Goal: Task Accomplishment & Management: Use online tool/utility

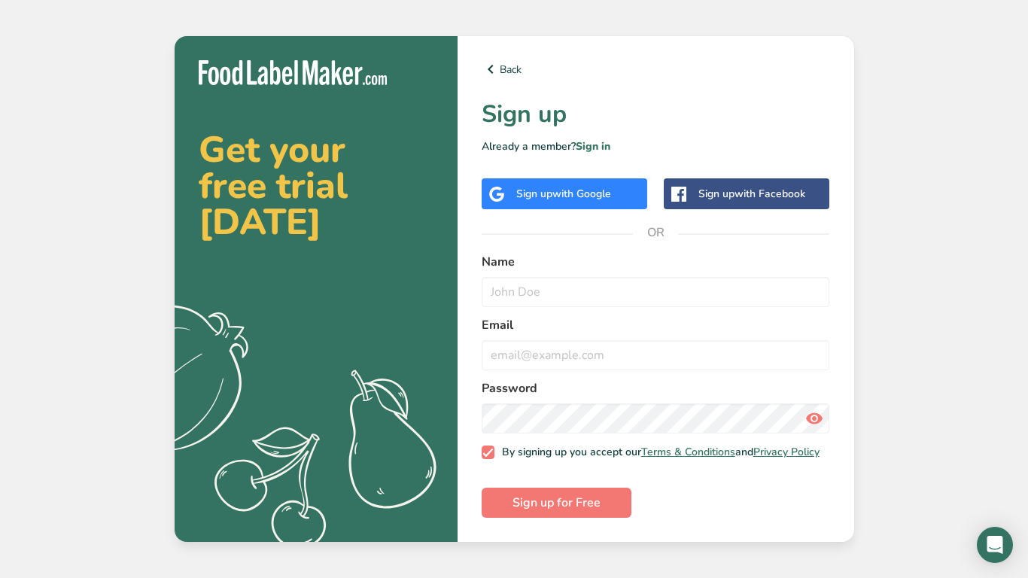
click at [610, 178] on div "Sign up with Google" at bounding box center [565, 193] width 166 height 31
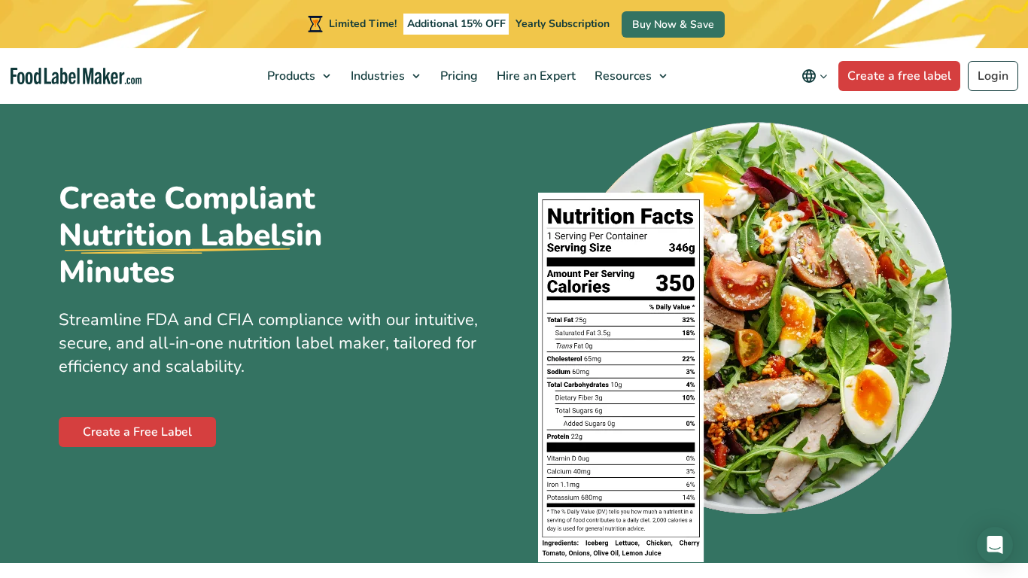
scroll to position [35, 0]
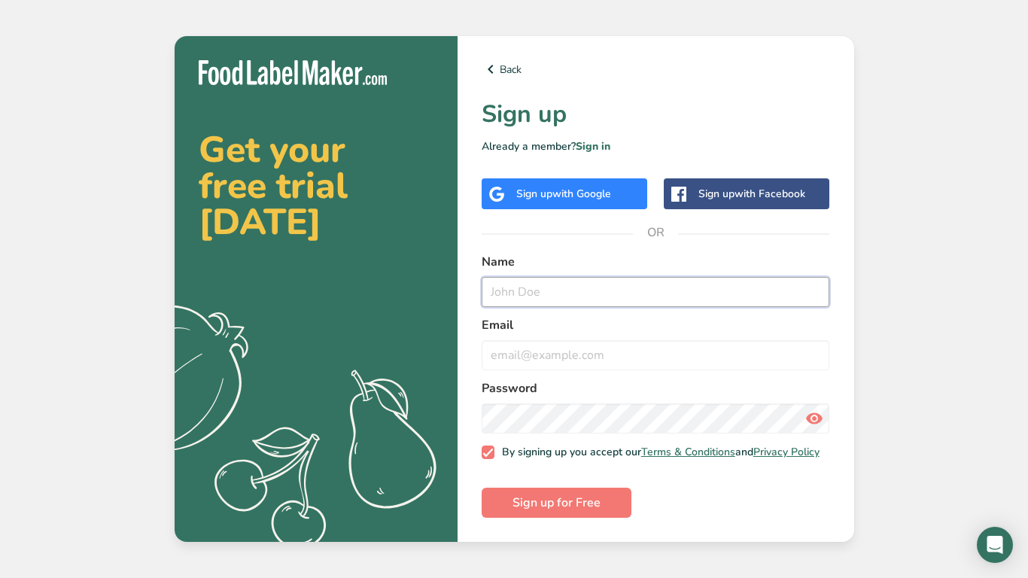
click at [659, 293] on input "text" at bounding box center [656, 292] width 348 height 30
type input "reina"
type input "Reina orange"
click at [664, 340] on input "email" at bounding box center [656, 355] width 348 height 30
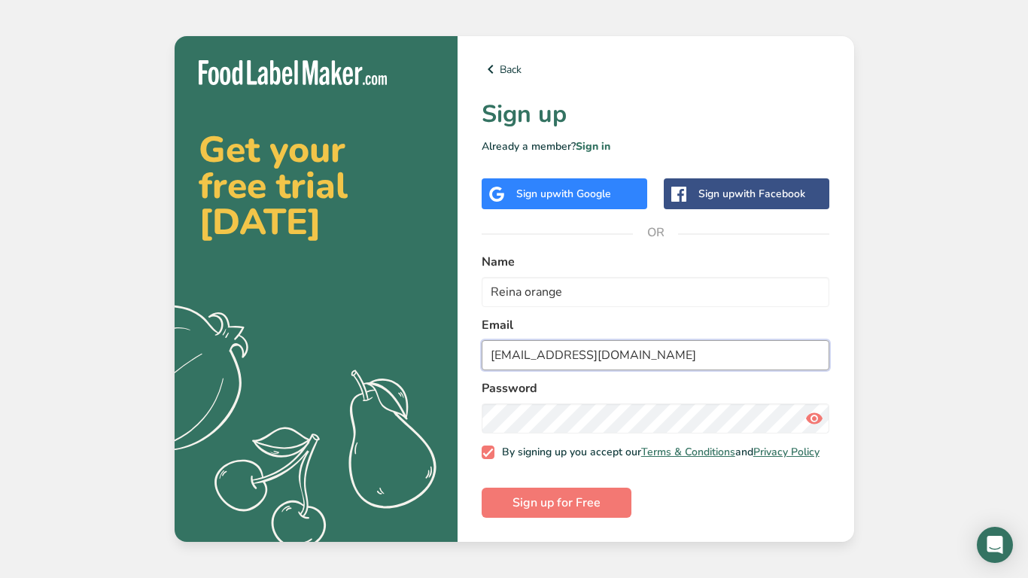
type input "ifjifjiworeinaa@icloud.com"
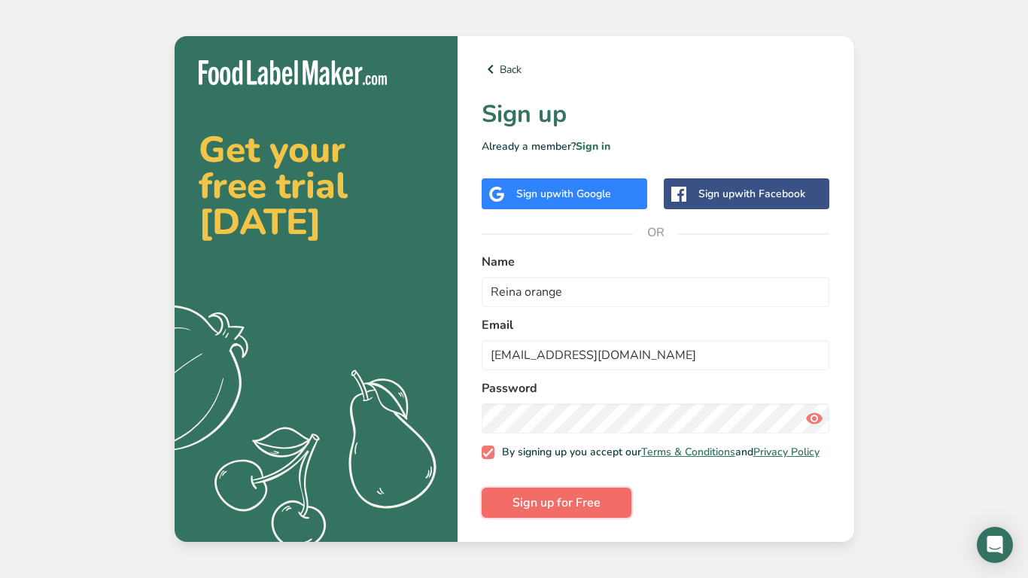
click at [575, 509] on span "Sign up for Free" at bounding box center [557, 503] width 88 height 18
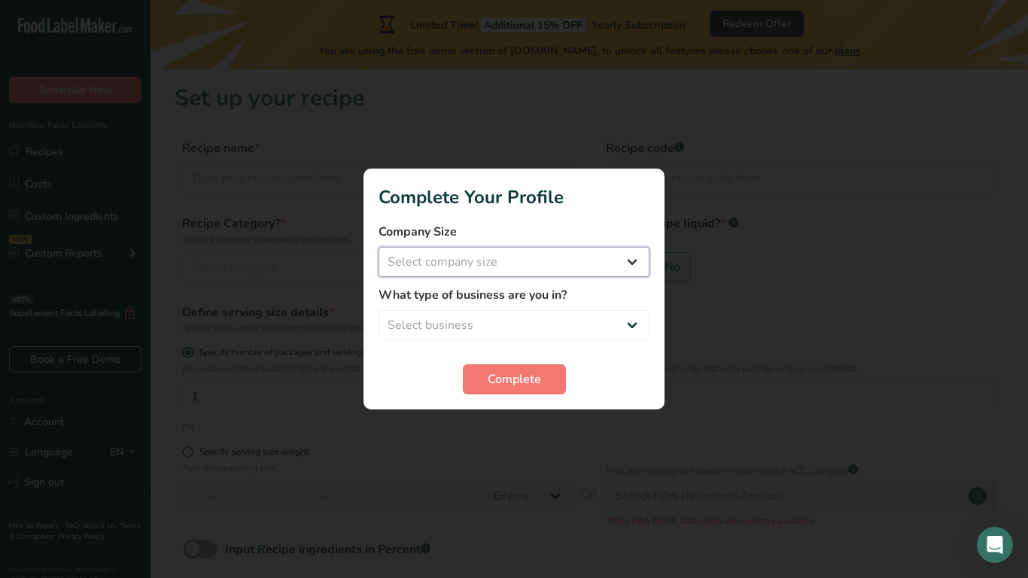
click at [498, 262] on select "Select company size Fewer than 10 Employees 10 to 50 Employees 51 to 500 Employ…" at bounding box center [514, 262] width 271 height 30
select select "2"
click at [379, 247] on select "Select company size Fewer than 10 Employees 10 to 50 Employees 51 to 500 Employ…" at bounding box center [514, 262] width 271 height 30
click at [508, 325] on select "Select business Packaged Food Manufacturer Restaurant & Cafe Bakery Meal Plans …" at bounding box center [514, 325] width 271 height 30
select select "2"
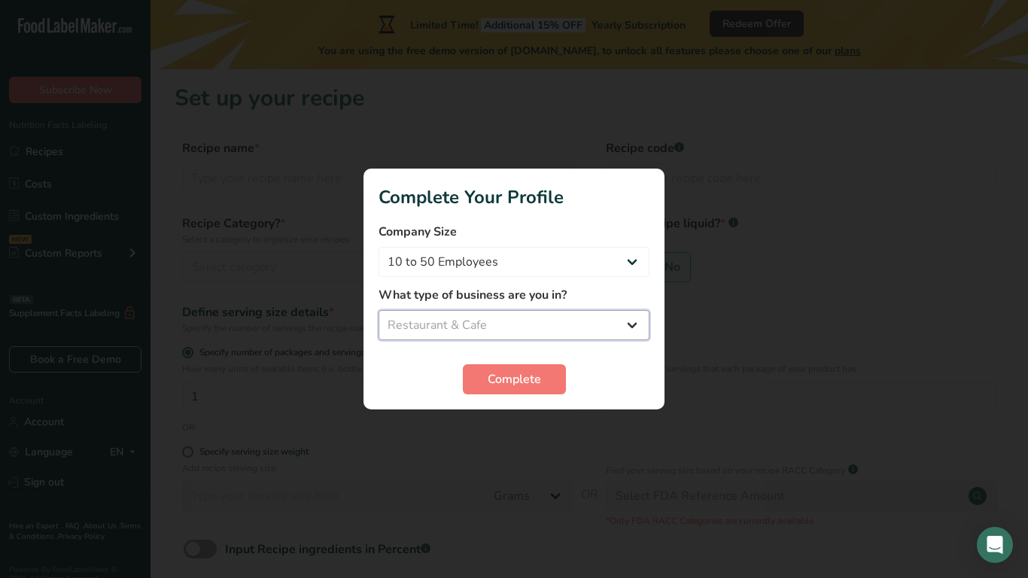
click at [379, 310] on select "Select business Packaged Food Manufacturer Restaurant & Cafe Bakery Meal Plans …" at bounding box center [514, 325] width 271 height 30
click at [491, 385] on span "Complete" at bounding box center [514, 379] width 53 height 18
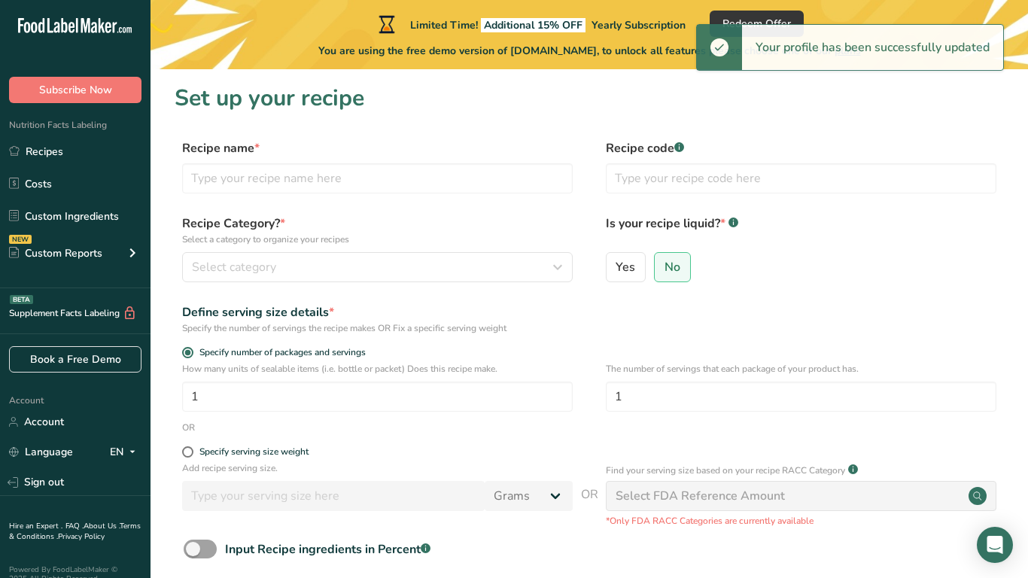
click at [281, 200] on div "Recipe name * Recipe code .a-a{fill:#347362;}.b-a{fill:#fff;}" at bounding box center [589, 170] width 829 height 63
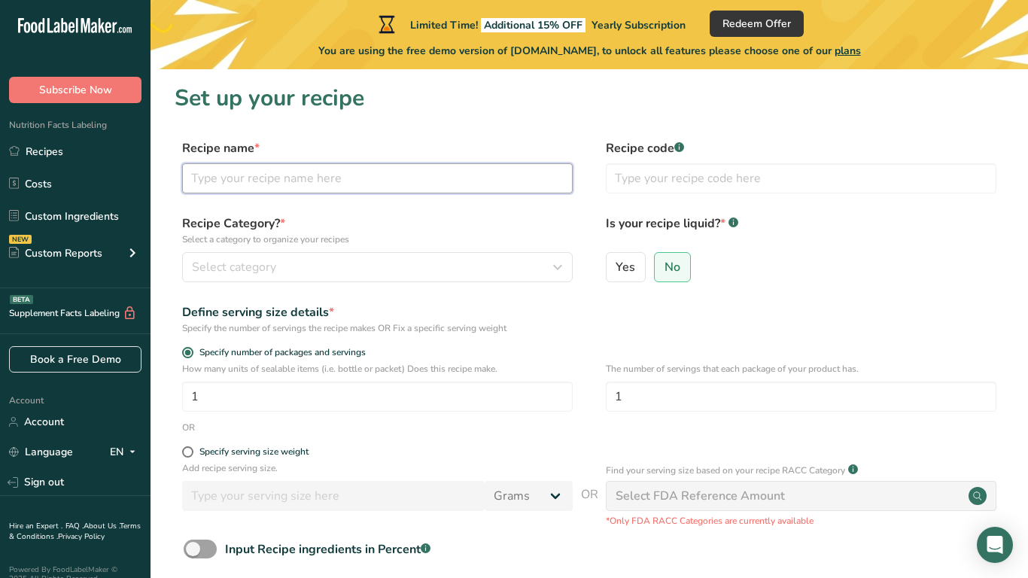
click at [303, 172] on input "text" at bounding box center [377, 178] width 391 height 30
type input "matcha refreshing reina"
click at [653, 169] on input "text" at bounding box center [801, 178] width 391 height 30
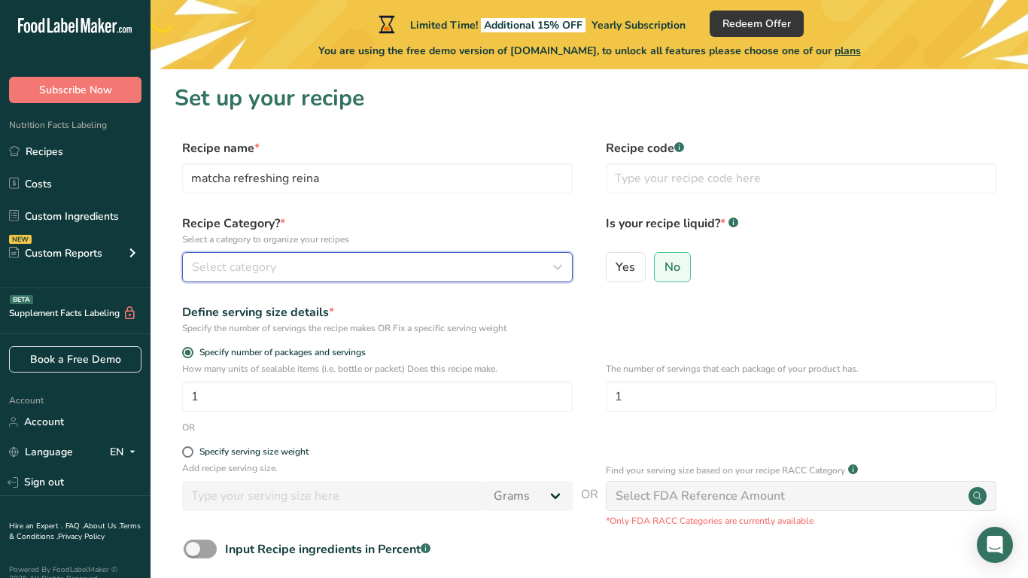
click at [455, 272] on div "Select category" at bounding box center [373, 267] width 362 height 18
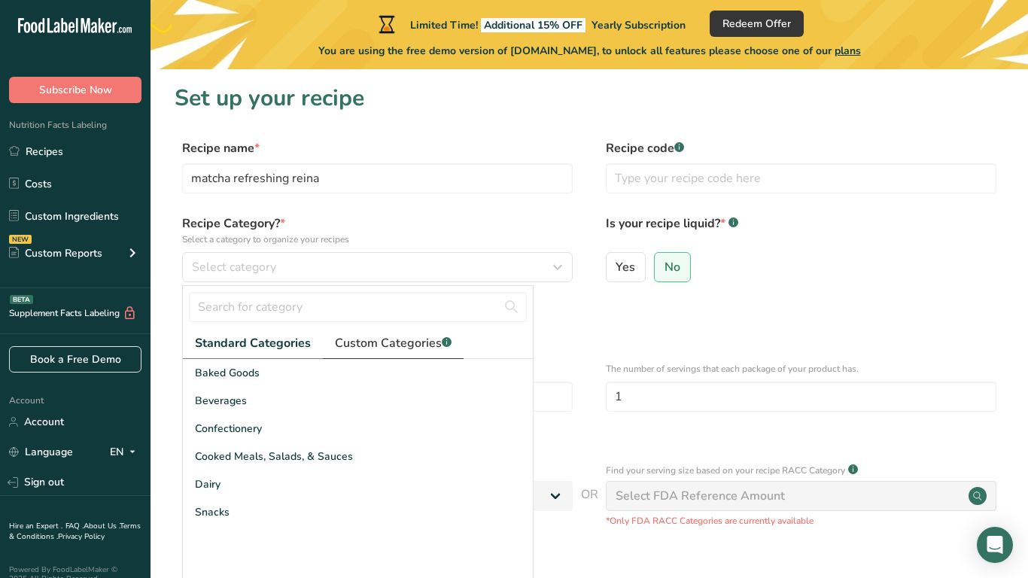
click at [371, 337] on span "Custom Categories .a-a{fill:#347362;}.b-a{fill:#fff;}" at bounding box center [393, 343] width 117 height 18
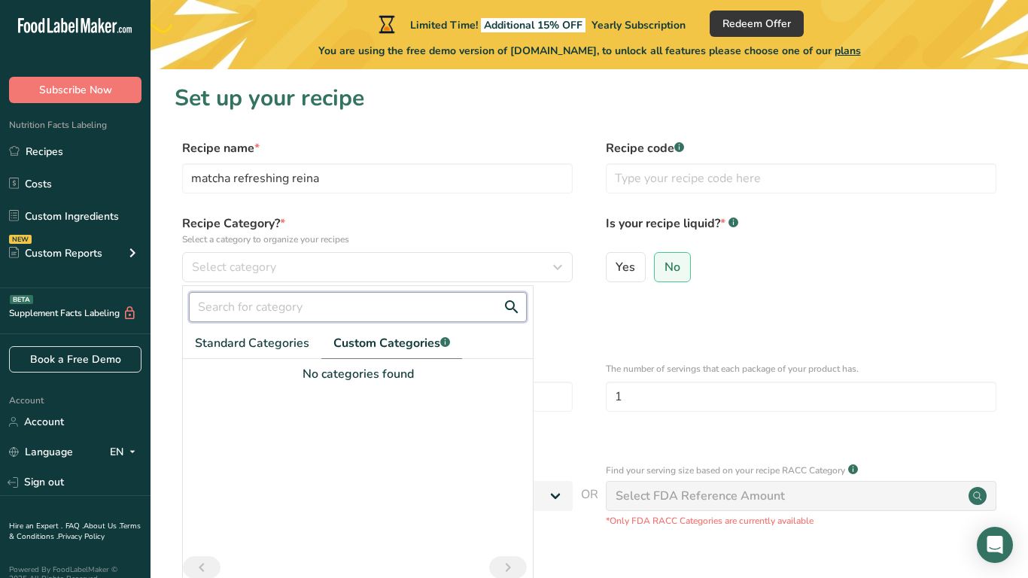
click at [294, 314] on input "text" at bounding box center [358, 307] width 338 height 30
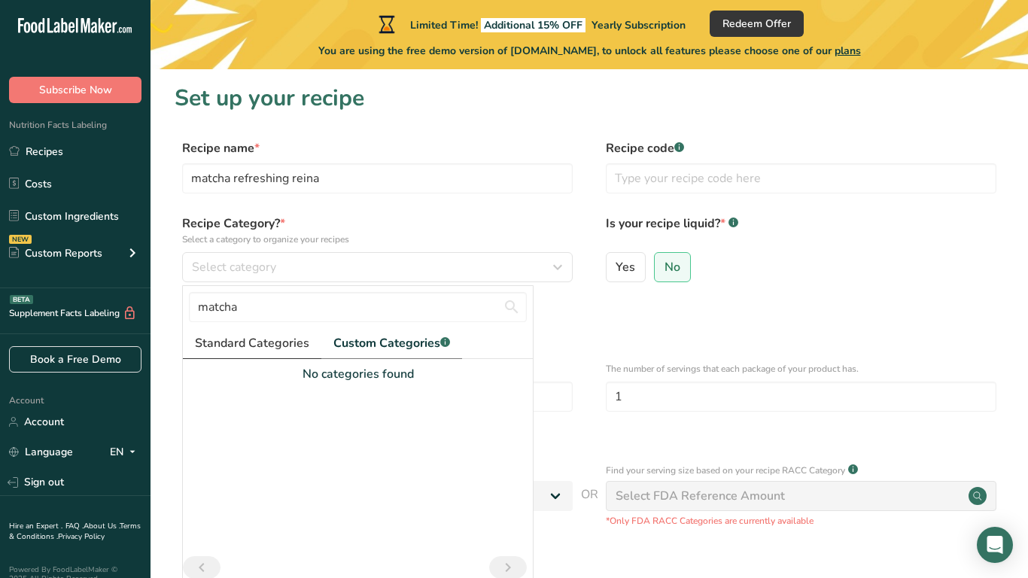
click at [246, 340] on span "Standard Categories" at bounding box center [252, 343] width 114 height 18
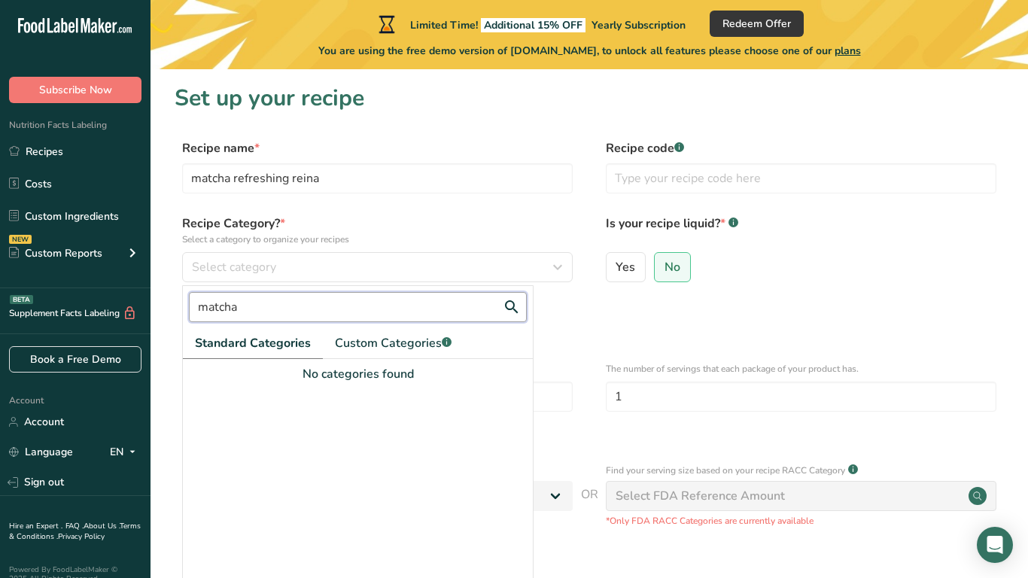
click at [259, 317] on input "matcha" at bounding box center [358, 307] width 338 height 30
type input "m"
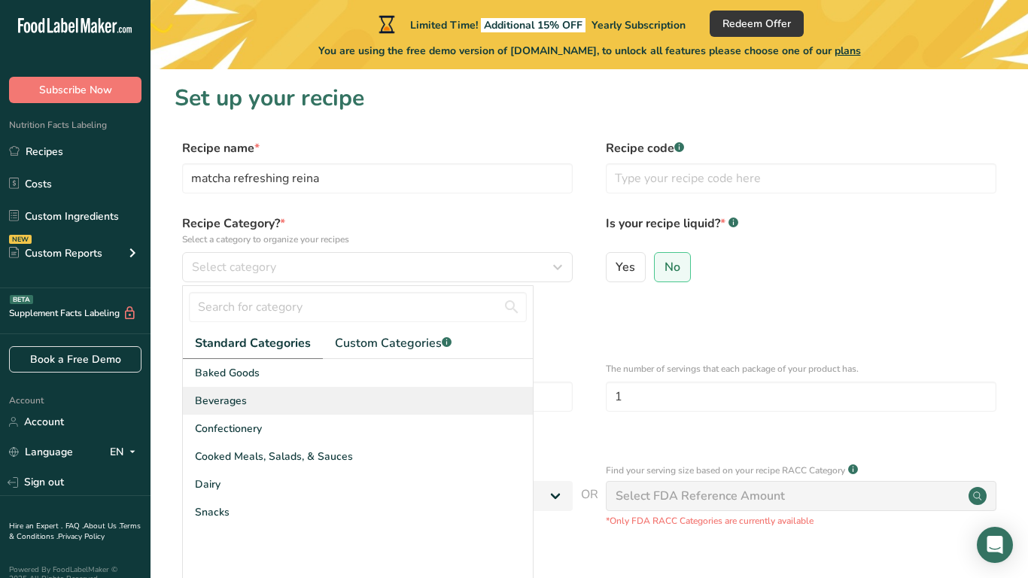
click at [246, 403] on div "Beverages" at bounding box center [358, 401] width 350 height 28
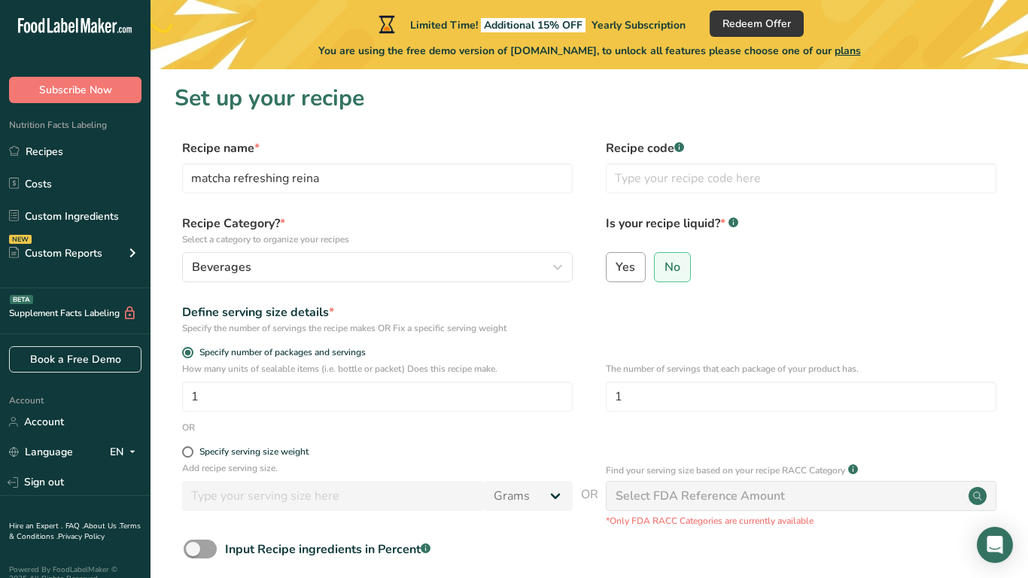
click at [627, 256] on label "Yes" at bounding box center [626, 267] width 41 height 30
click at [616, 262] on input "Yes" at bounding box center [612, 267] width 10 height 10
radio input "true"
radio input "false"
select select "22"
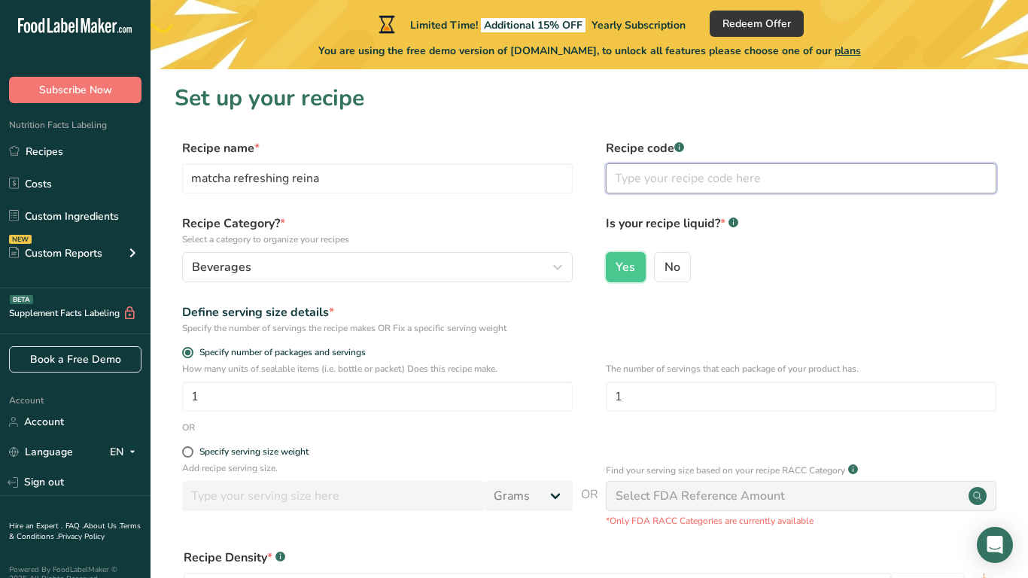
click at [632, 171] on input "text" at bounding box center [801, 178] width 391 height 30
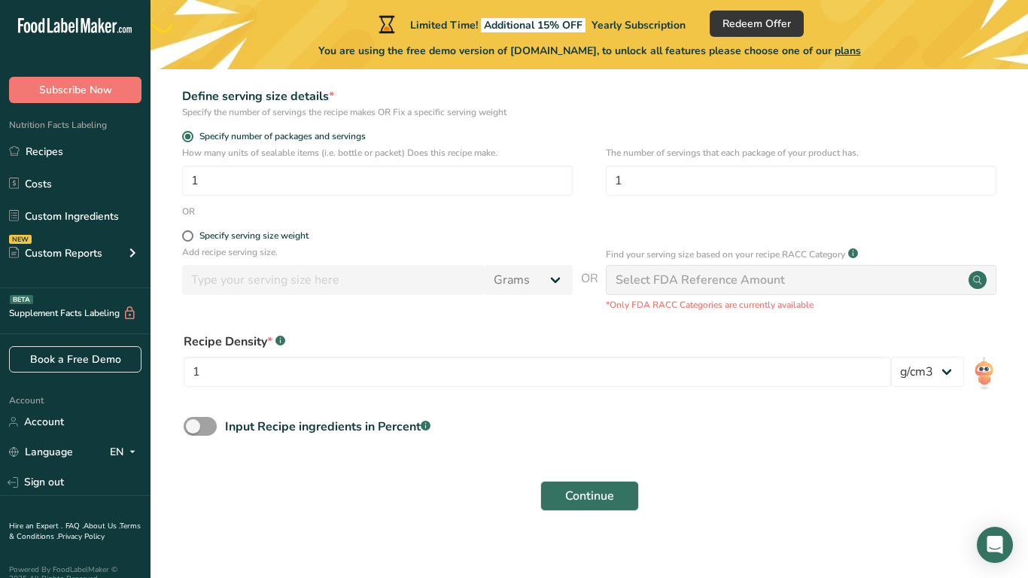
scroll to position [230, 0]
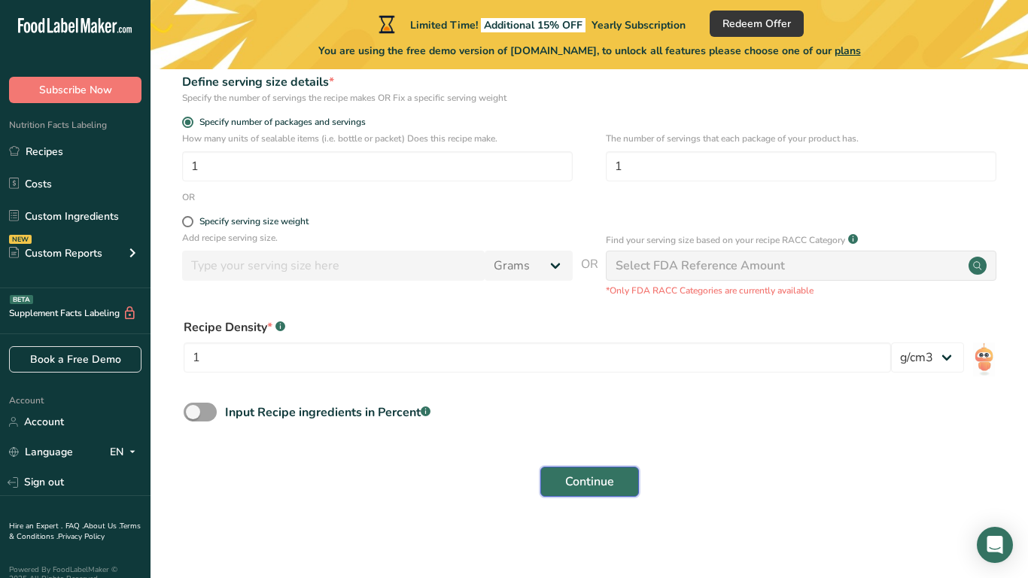
click at [580, 482] on span "Continue" at bounding box center [589, 482] width 49 height 18
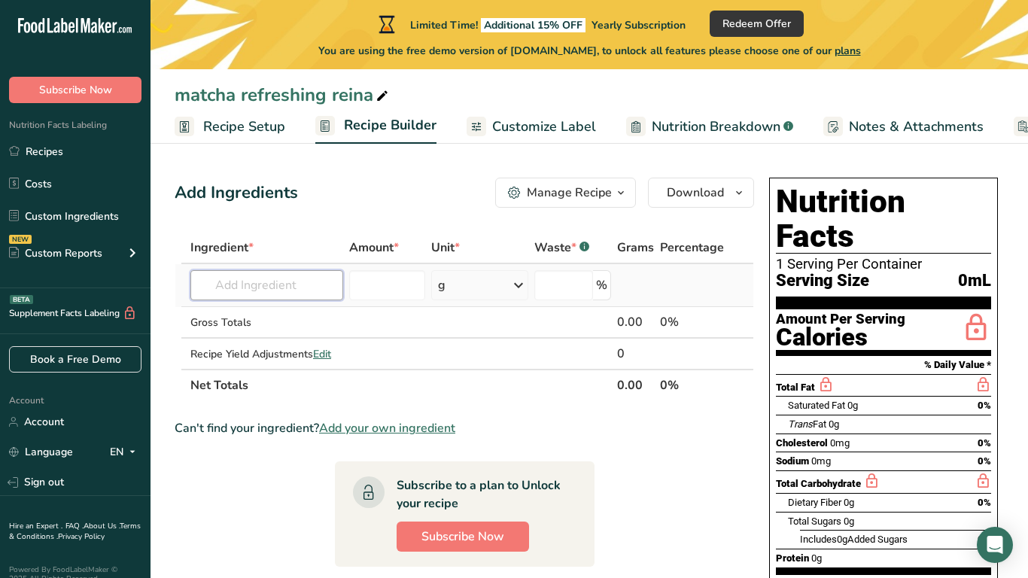
click at [277, 284] on input "text" at bounding box center [266, 285] width 153 height 30
click at [385, 293] on input "number" at bounding box center [387, 285] width 76 height 30
click at [250, 280] on input "text" at bounding box center [266, 285] width 153 height 30
type input "tencha"
click at [251, 337] on div "Add your own ingredient" at bounding box center [266, 341] width 129 height 16
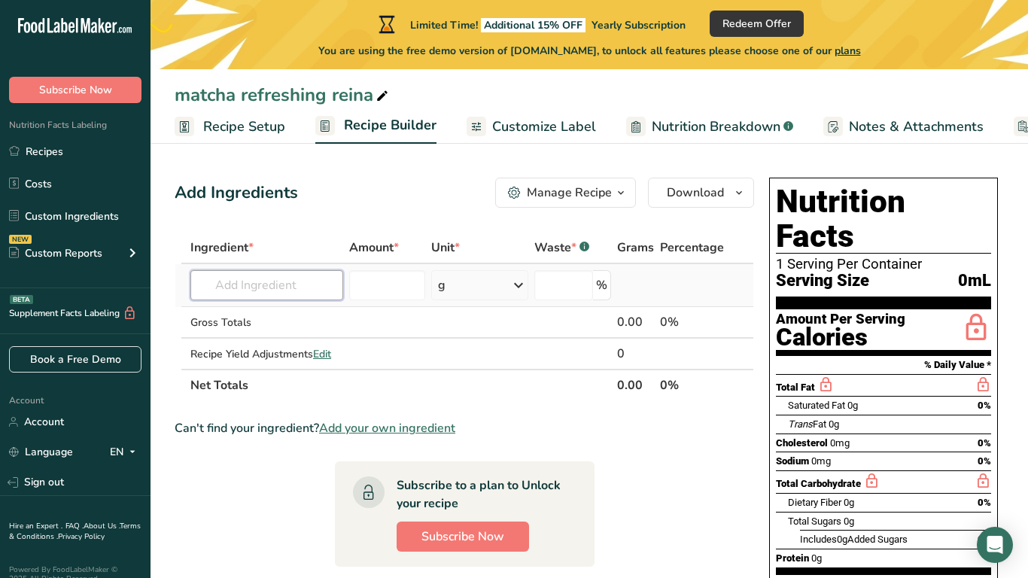
click at [269, 285] on input "text" at bounding box center [266, 285] width 153 height 30
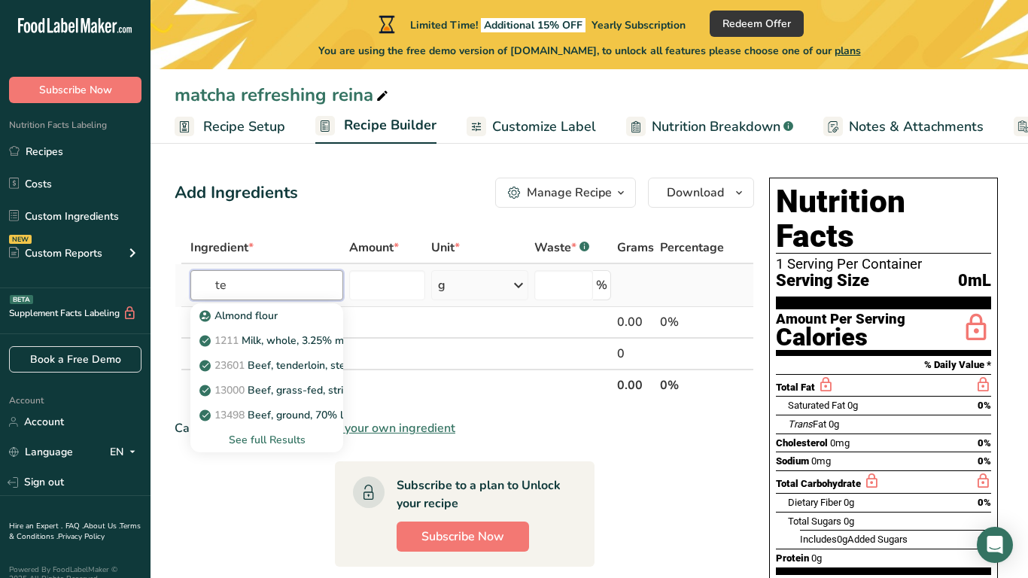
type input "te"
type input "a"
type input "t"
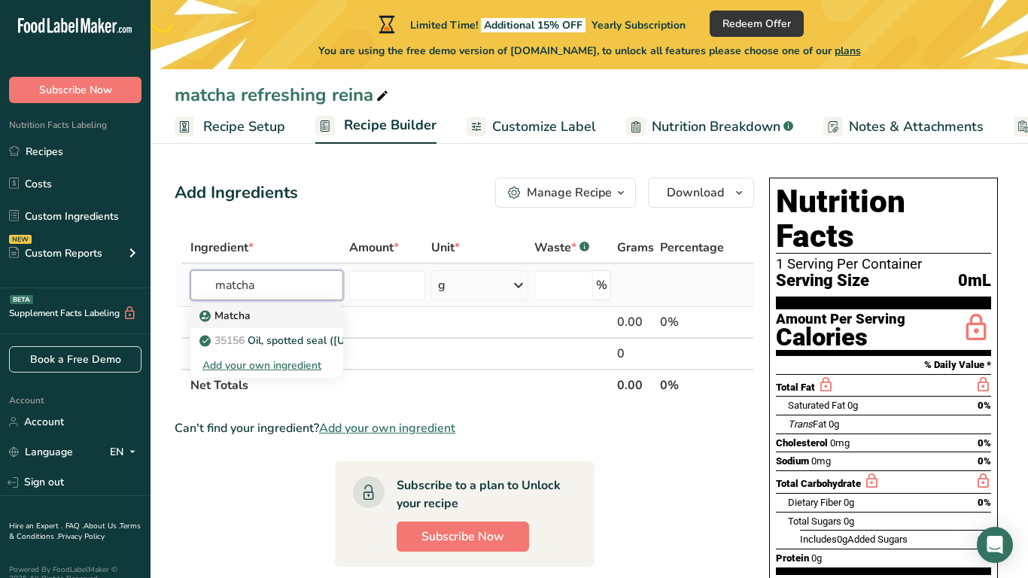
type input "matcha"
click at [270, 309] on div "Matcha" at bounding box center [254, 316] width 105 height 16
type input "Matcha"
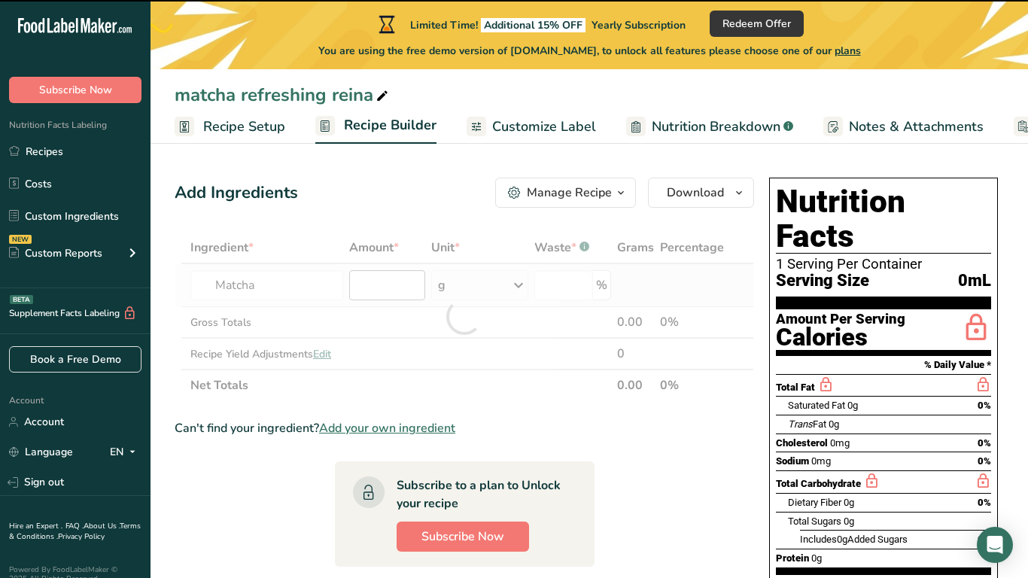
type input "0"
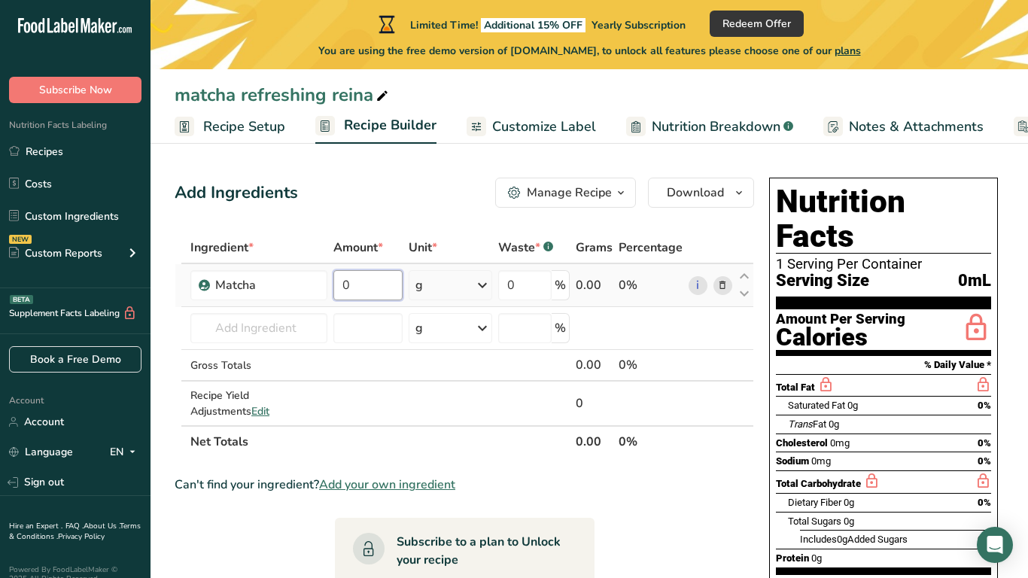
click at [372, 282] on input "0" at bounding box center [368, 285] width 70 height 30
type input "100"
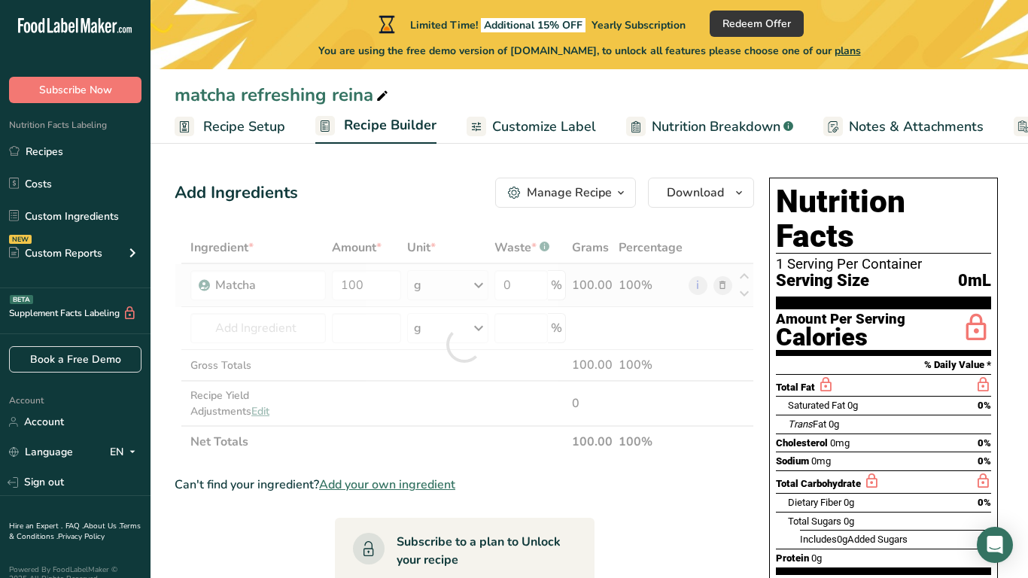
click at [451, 294] on div "Ingredient * Amount * Unit * Waste * .a-a{fill:#347362;}.b-a{fill:#fff;} Grams …" at bounding box center [465, 345] width 580 height 226
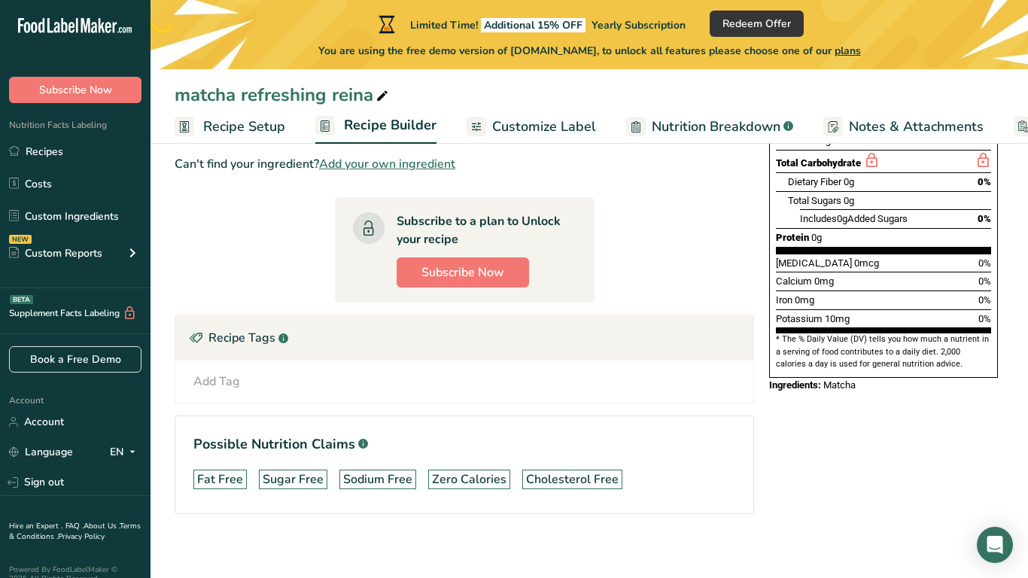
scroll to position [329, 0]
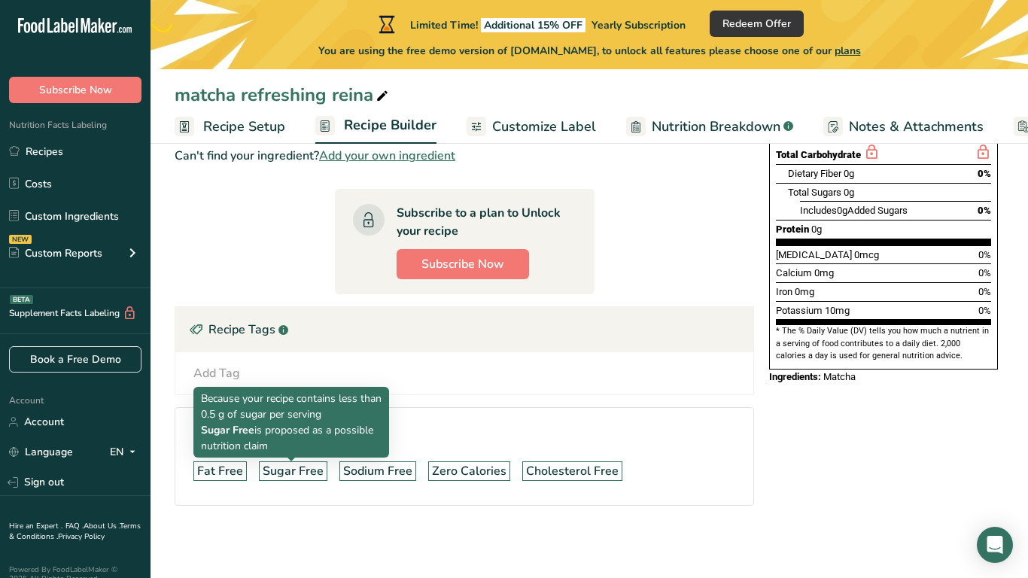
click at [238, 358] on div "Add Tag Standard Tags Custom Tags Source of Antioxidants Prebiotic Effect Sourc…" at bounding box center [464, 373] width 578 height 42
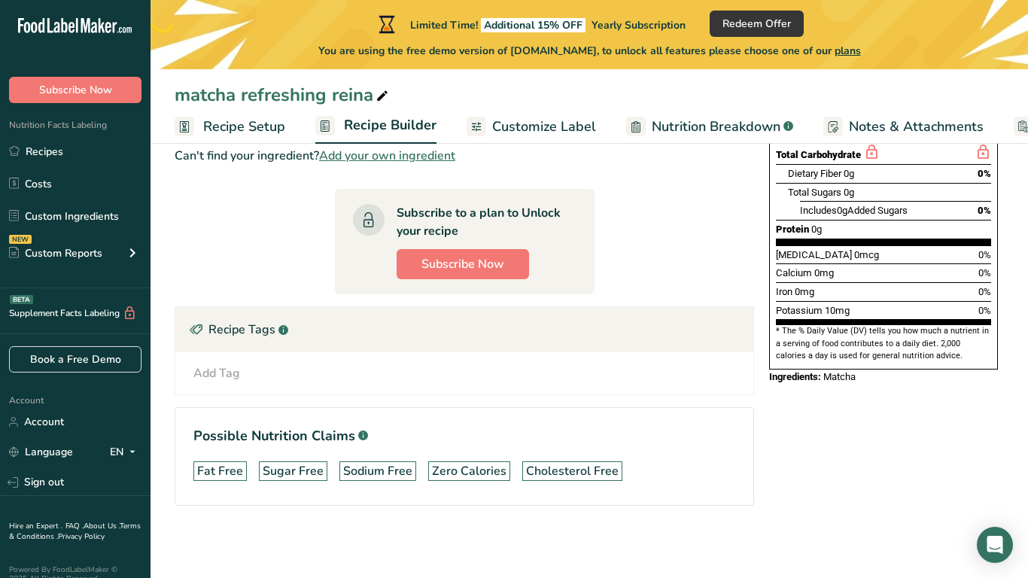
click at [221, 373] on div "Add Tag" at bounding box center [216, 373] width 47 height 18
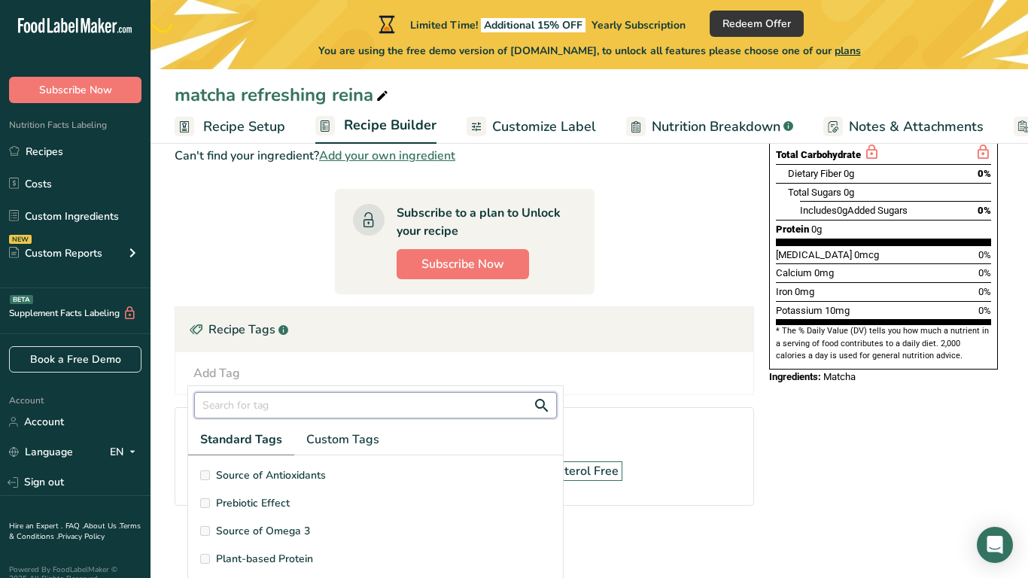
click at [260, 415] on input "text" at bounding box center [375, 405] width 363 height 26
type input "v"
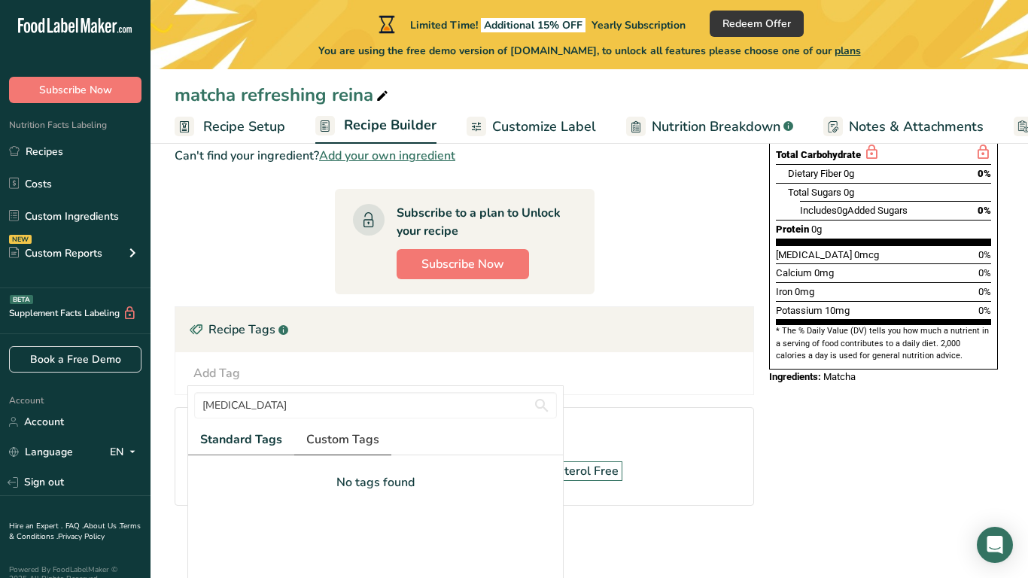
click at [331, 447] on span "Custom Tags" at bounding box center [342, 440] width 73 height 18
click at [267, 413] on input "vitamin d" at bounding box center [375, 405] width 363 height 26
click at [250, 444] on span "Standard Tags" at bounding box center [240, 440] width 81 height 18
drag, startPoint x: 277, startPoint y: 394, endPoint x: 14, endPoint y: 396, distance: 263.4
click at [14, 396] on div ".a-20{fill:#fff;} Subscribe Now Nutrition Facts Labeling Recipes Costs Custom I…" at bounding box center [514, 124] width 1028 height 907
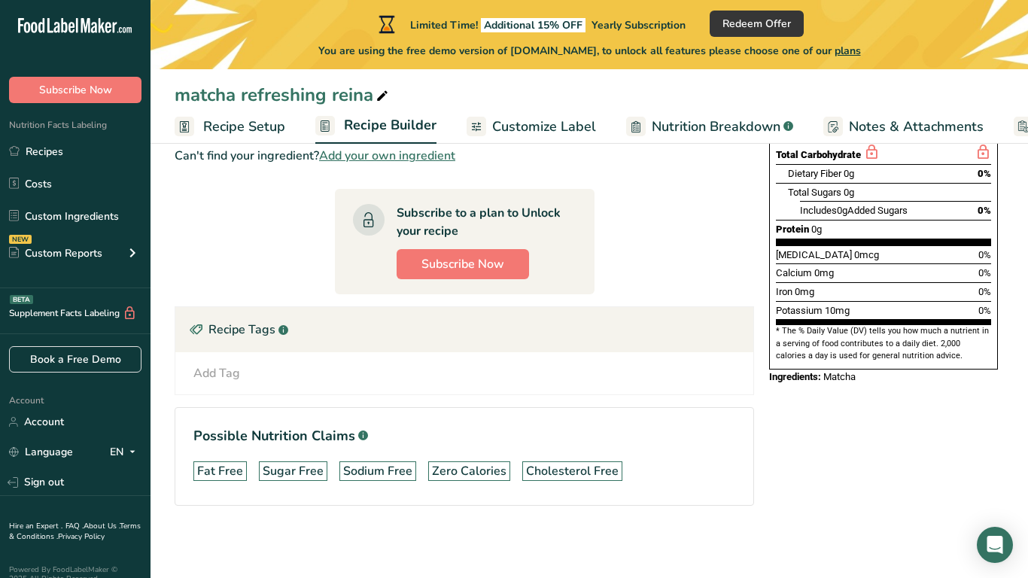
click at [246, 370] on div "Add Tag vitamin d Standard Tags Custom Tags No tags found No tags found Add new…" at bounding box center [464, 373] width 554 height 18
click at [239, 367] on div "Add Tag vitamin d Standard Tags Custom Tags No tags found No tags found Add new…" at bounding box center [464, 373] width 554 height 18
click at [232, 370] on div "Add Tag" at bounding box center [216, 373] width 47 height 18
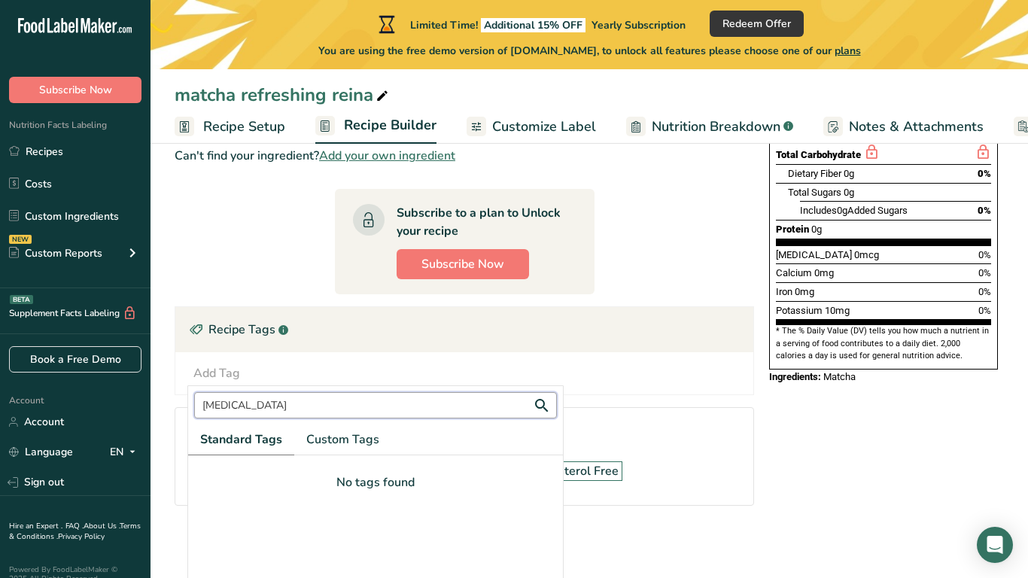
click at [288, 411] on input "vitamin d" at bounding box center [375, 405] width 363 height 26
type input "vitami"
drag, startPoint x: 409, startPoint y: 402, endPoint x: 205, endPoint y: 379, distance: 206.0
click at [205, 379] on div "Add Tag vitami Standard Tags Custom Tags Source of B-Vitamins No tags found Add…" at bounding box center [213, 373] width 53 height 18
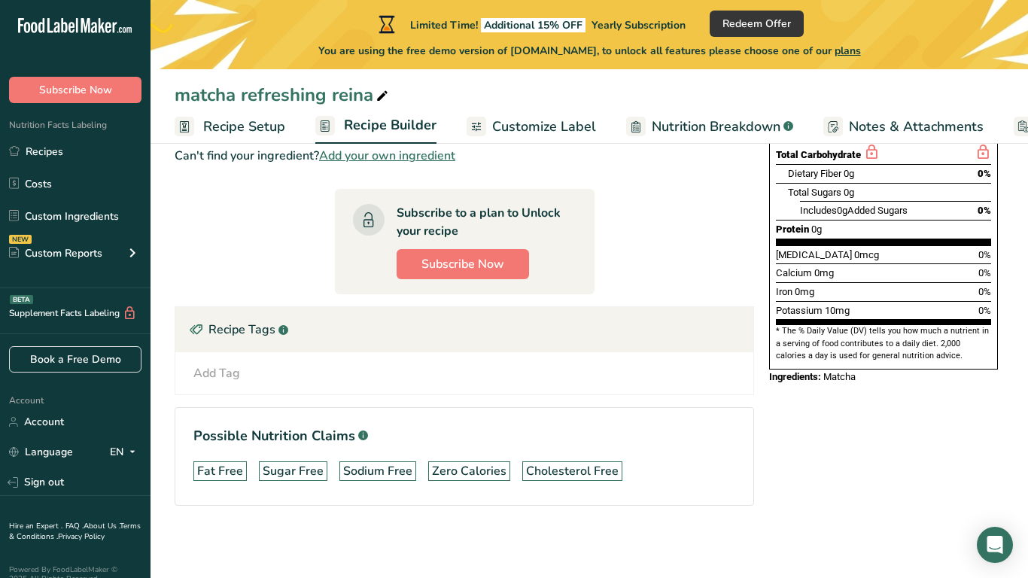
click at [211, 369] on div "Add Tag" at bounding box center [216, 373] width 47 height 18
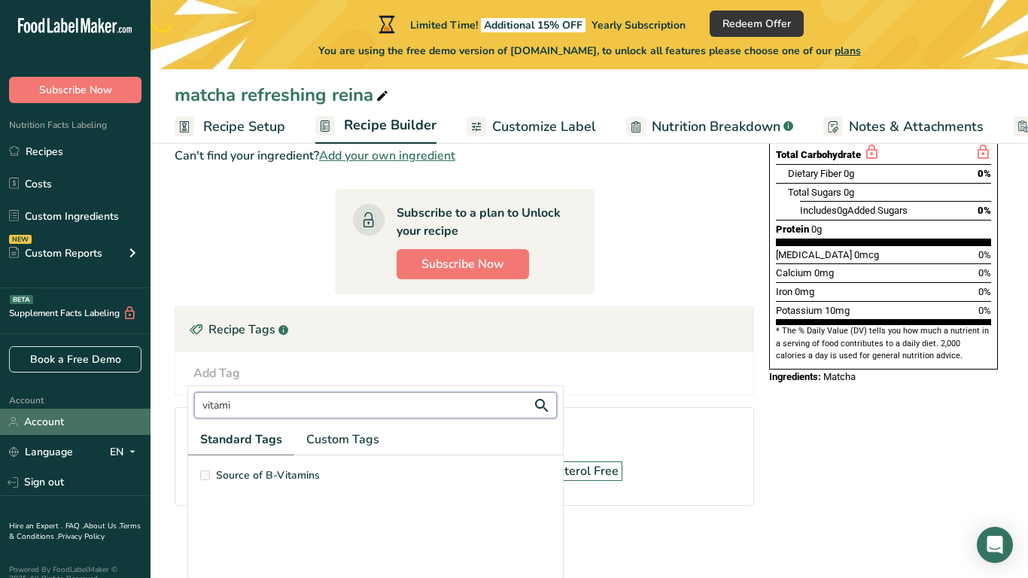
drag, startPoint x: 489, startPoint y: 404, endPoint x: 138, endPoint y: 410, distance: 350.8
click at [138, 410] on div ".a-20{fill:#fff;} Subscribe Now Nutrition Facts Labeling Recipes Costs Custom I…" at bounding box center [514, 124] width 1028 height 907
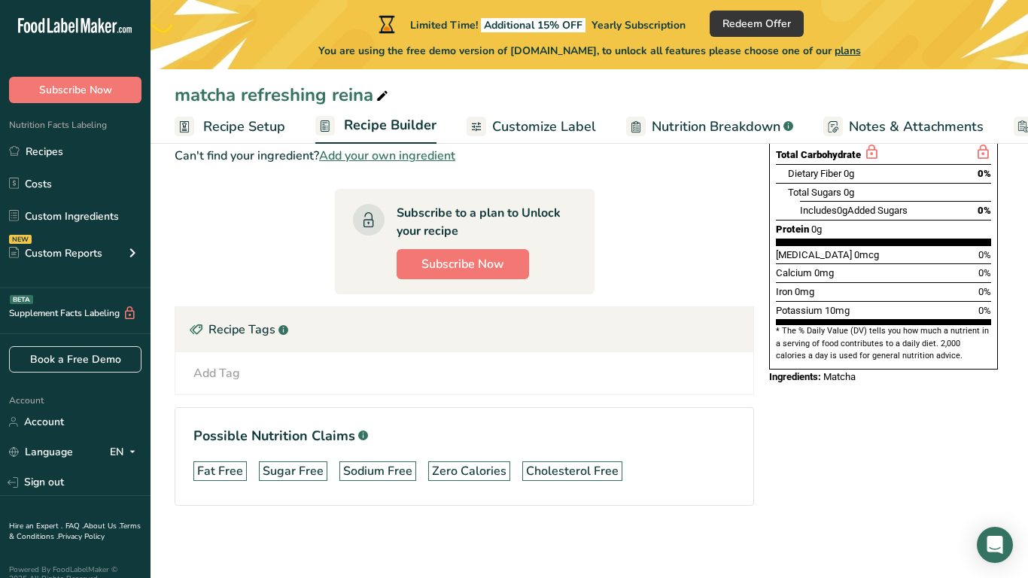
click at [294, 355] on div "Add Tag vitami Standard Tags Custom Tags Source of B-Vitamins No tags found Add…" at bounding box center [464, 373] width 578 height 42
click at [279, 379] on div "Add Tag vitami Standard Tags Custom Tags Source of B-Vitamins No tags found Add…" at bounding box center [464, 373] width 554 height 18
click at [319, 360] on div "Add Tag vitami Standard Tags Custom Tags Source of B-Vitamins No tags found Add…" at bounding box center [464, 373] width 578 height 42
click at [211, 363] on div "Add Tag vitami Standard Tags Custom Tags Source of B-Vitamins No tags found Add…" at bounding box center [464, 373] width 578 height 42
click at [218, 373] on div "Add Tag" at bounding box center [216, 373] width 47 height 18
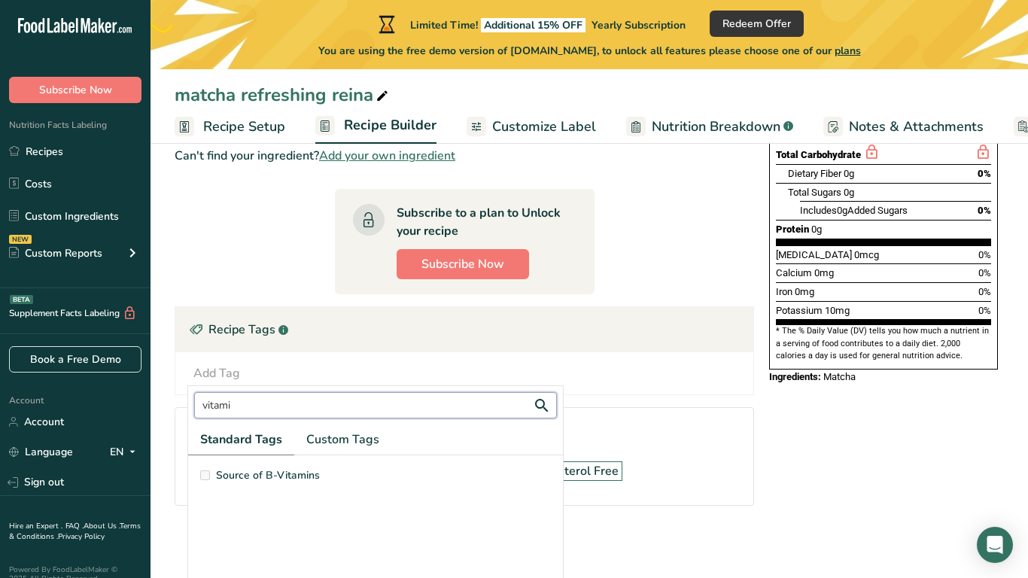
click at [251, 407] on input "vitami" at bounding box center [375, 405] width 363 height 26
click at [269, 470] on span "Source of B-Vitamins" at bounding box center [268, 475] width 104 height 16
click at [211, 472] on label "Source of B-Vitamins" at bounding box center [375, 475] width 351 height 16
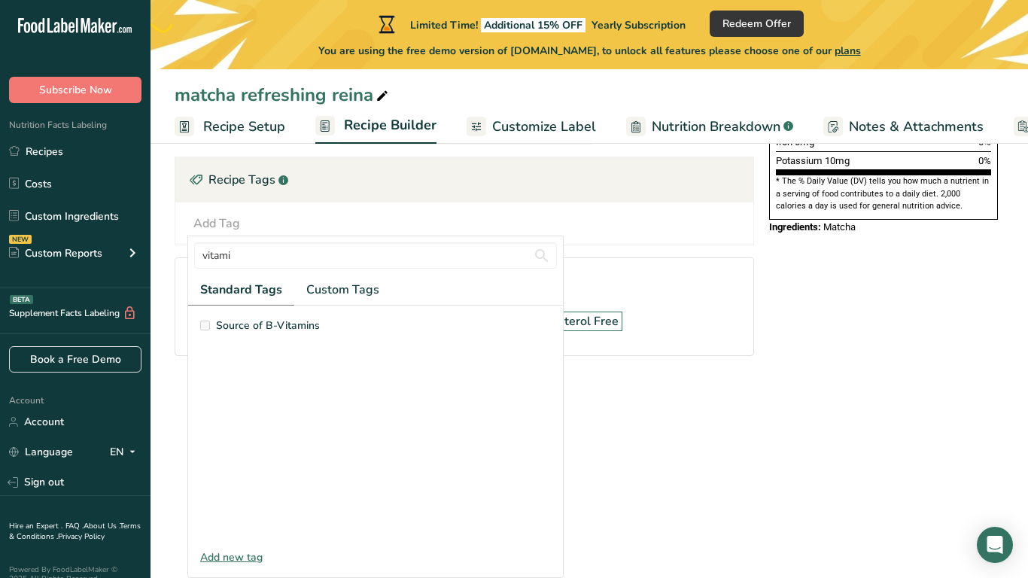
click at [252, 558] on div "Add new tag" at bounding box center [375, 557] width 375 height 16
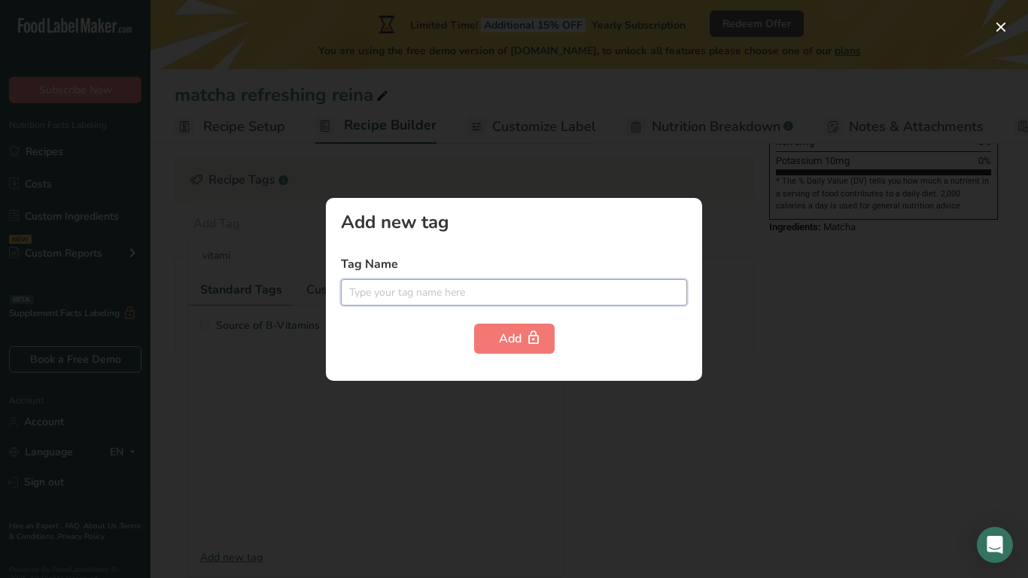
click at [439, 300] on input "text" at bounding box center [514, 292] width 346 height 26
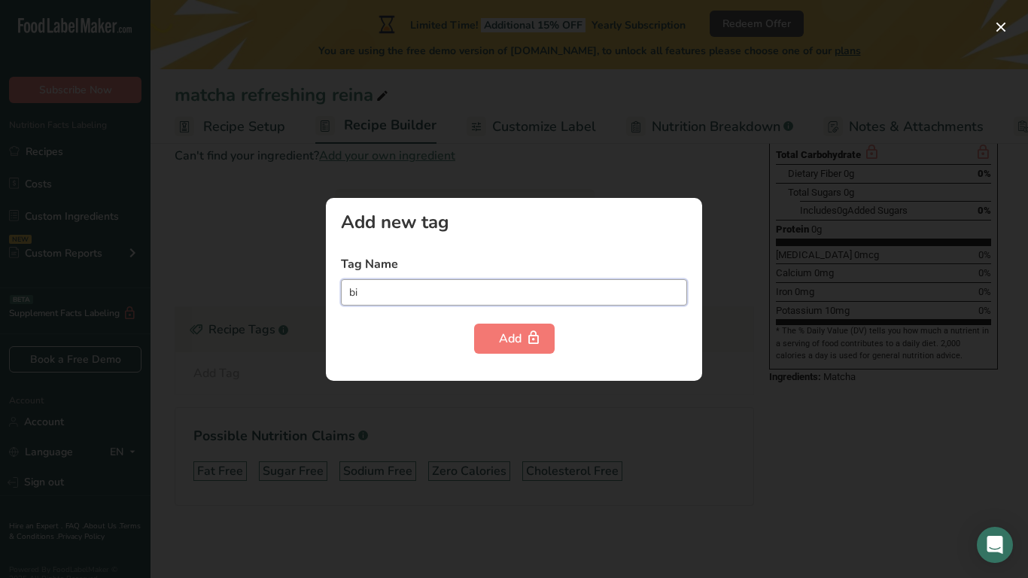
type input "b"
click at [361, 294] on input "vitmin D" at bounding box center [514, 292] width 346 height 26
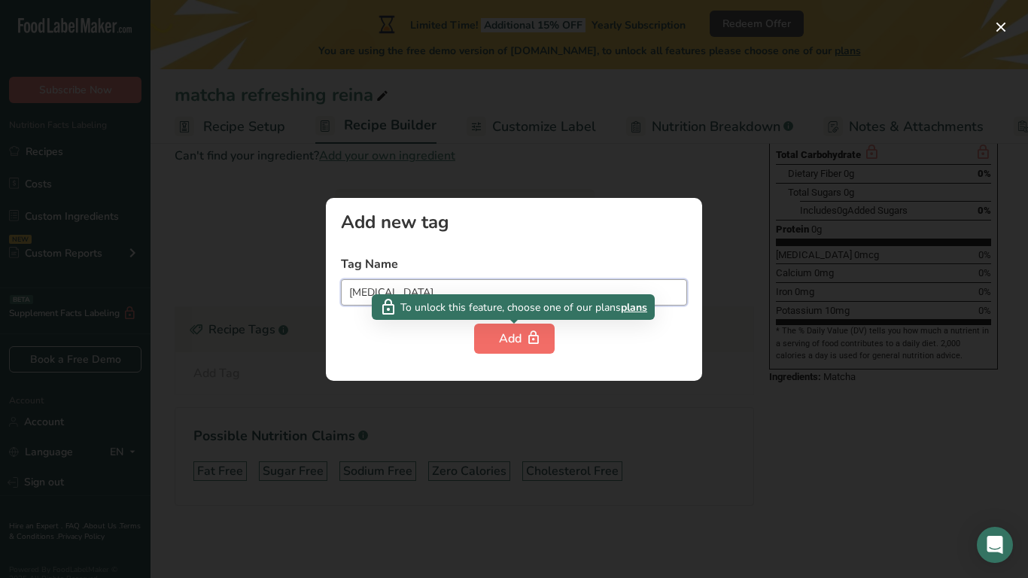
type input "vitamin D"
click at [494, 336] on button "Add" at bounding box center [514, 339] width 81 height 30
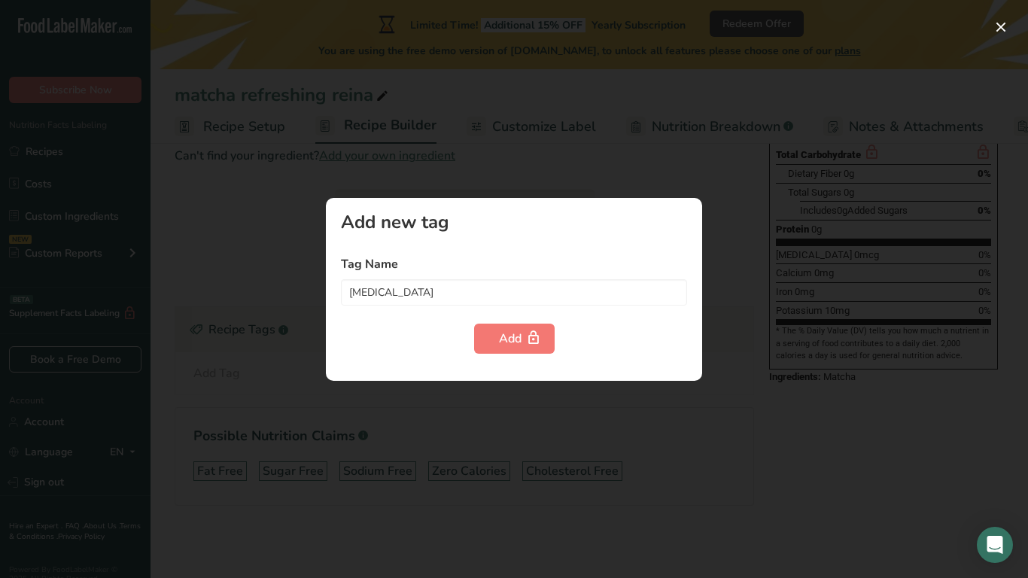
click at [840, 99] on div at bounding box center [514, 289] width 1028 height 578
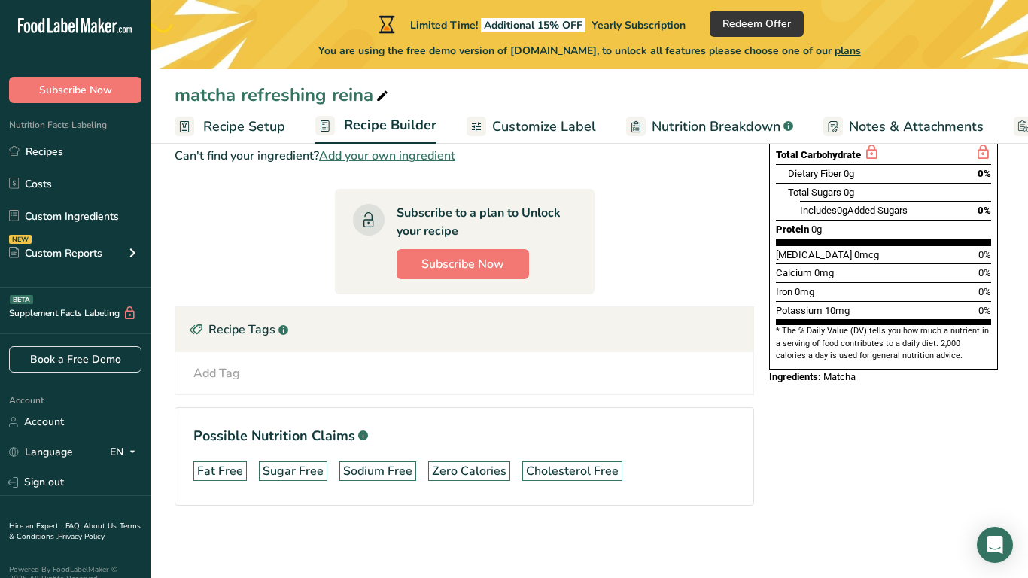
click at [421, 373] on div "Add Tag vitami Standard Tags Custom Tags Source of B-Vitamins No tags found Add…" at bounding box center [464, 373] width 554 height 18
click at [203, 378] on div "Add Tag" at bounding box center [216, 373] width 47 height 18
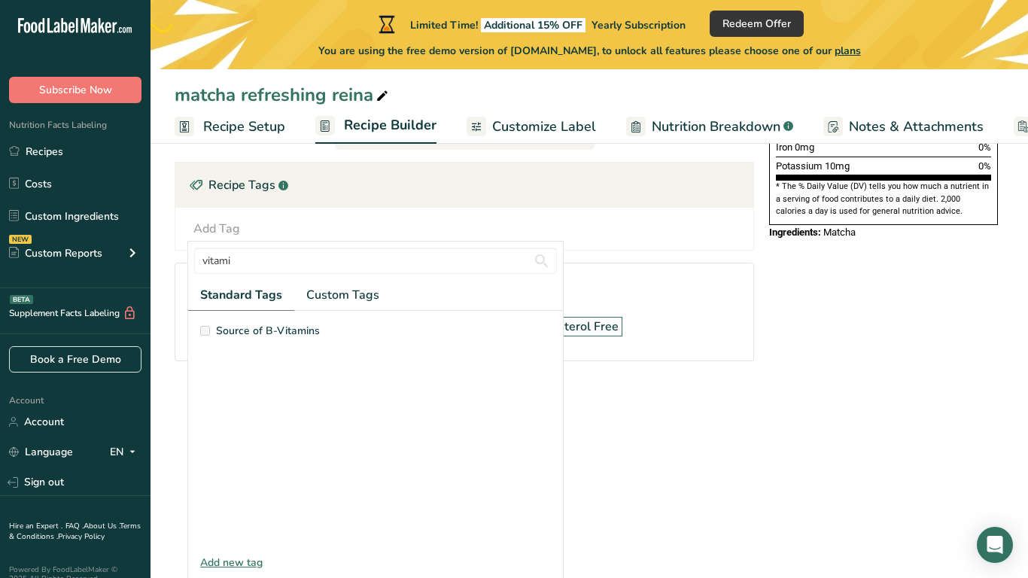
scroll to position [150, 0]
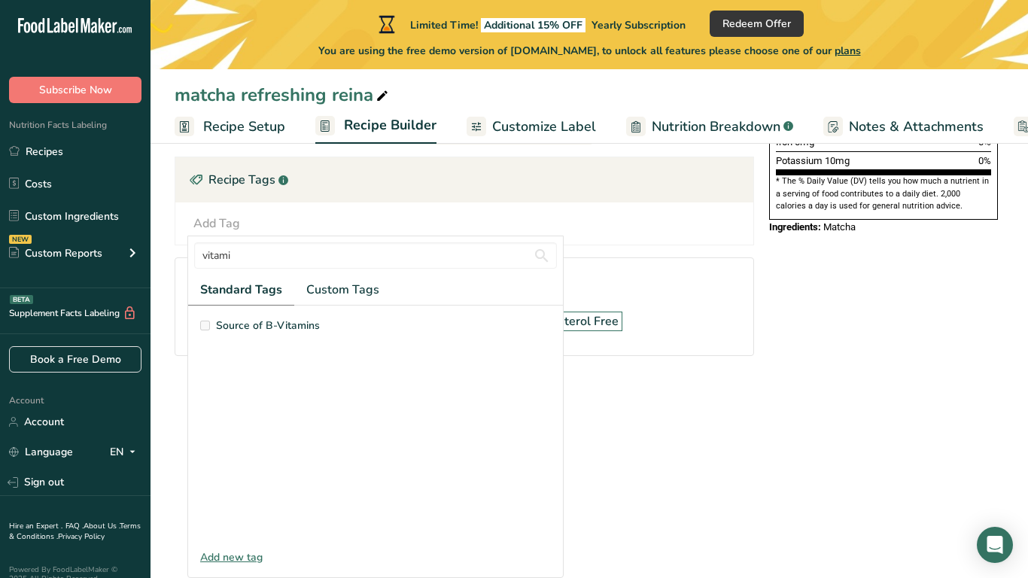
click at [711, 369] on section "Ingredient * Amount * Unit * Waste * .a-a{fill:#347362;}.b-a{fill:#fff;} Grams …" at bounding box center [465, 66] width 580 height 627
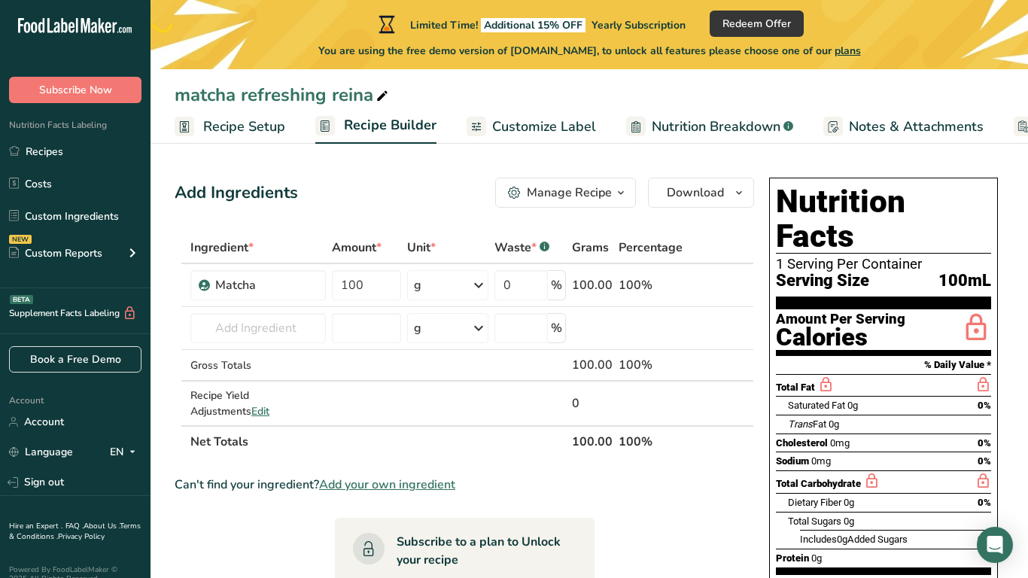
scroll to position [3, 0]
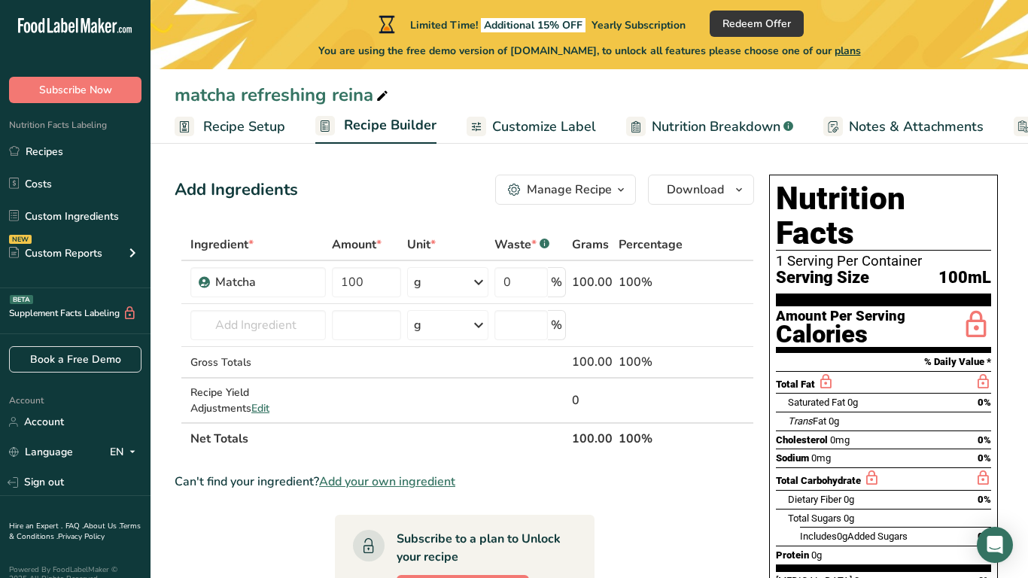
click at [504, 121] on span "Customize Label" at bounding box center [544, 127] width 104 height 20
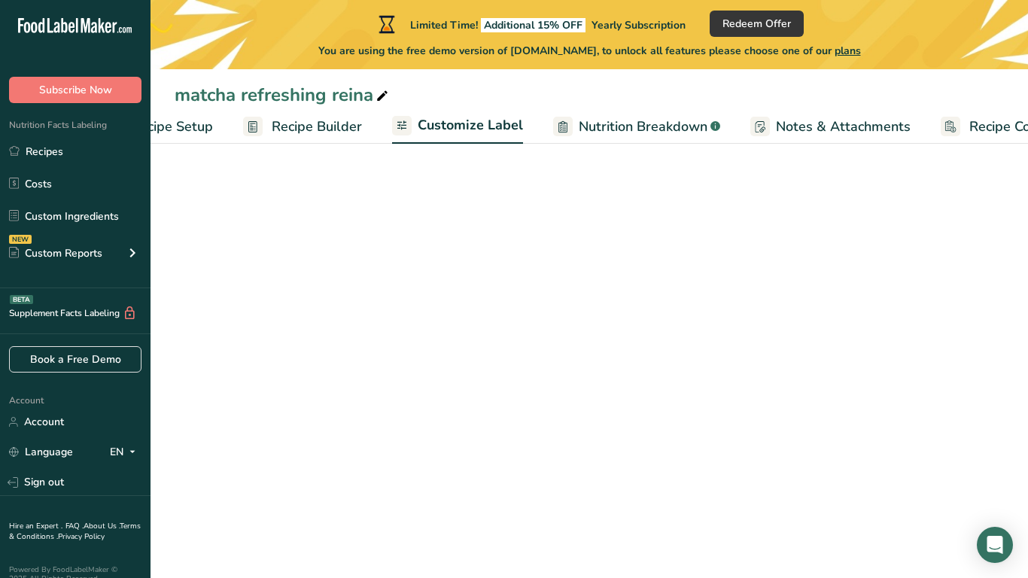
scroll to position [0, 129]
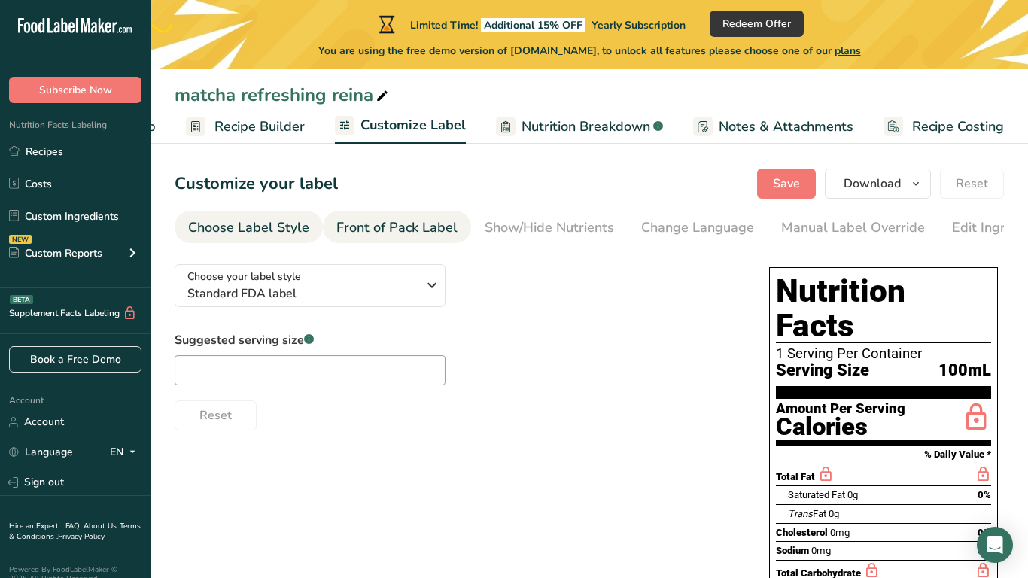
click at [407, 230] on div "Front of Pack Label" at bounding box center [396, 228] width 121 height 20
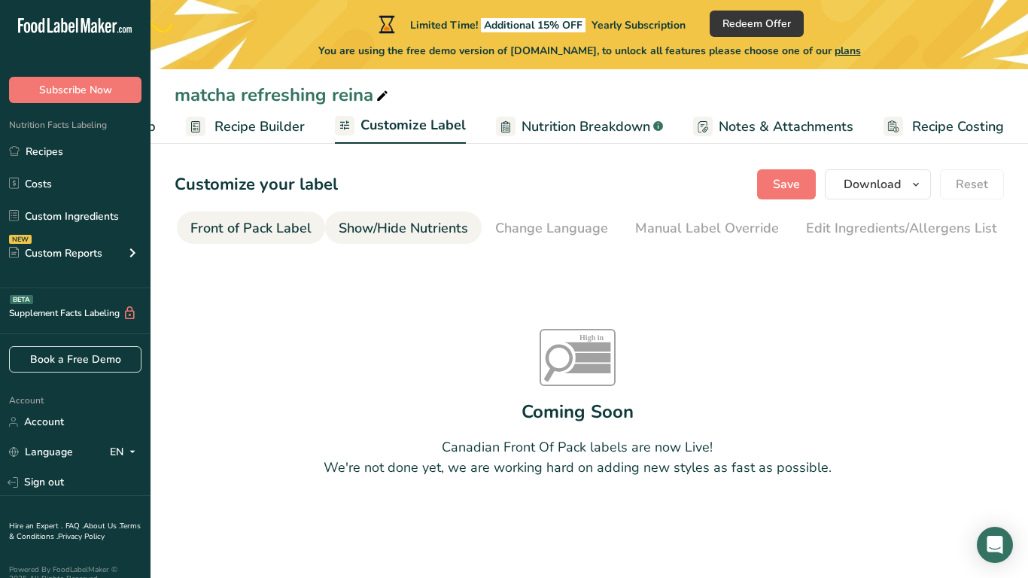
click at [464, 220] on li "Show/Hide Nutrients" at bounding box center [403, 227] width 157 height 32
click at [464, 220] on div "Change Language" at bounding box center [433, 228] width 113 height 20
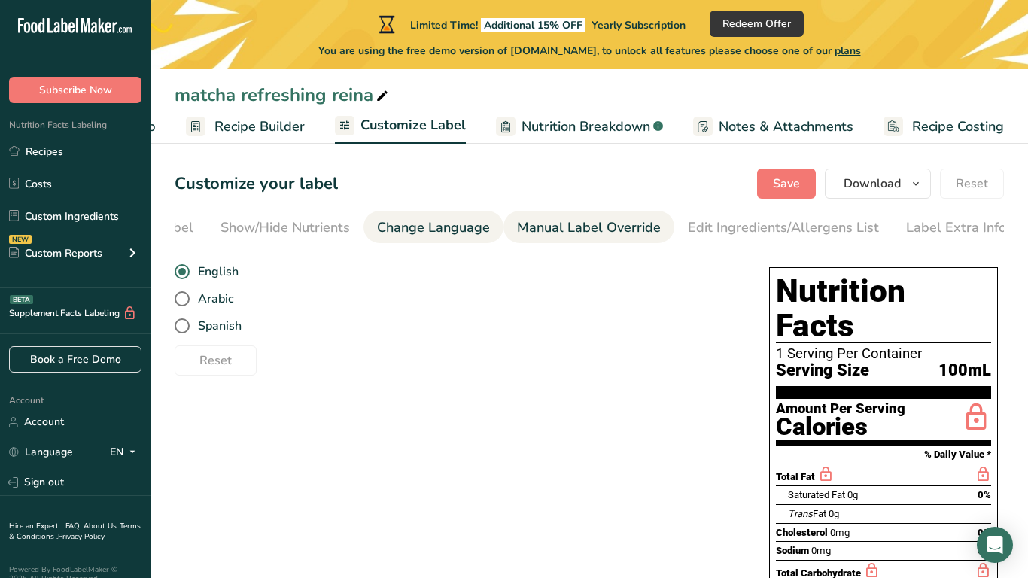
click at [527, 231] on div "Manual Label Override" at bounding box center [589, 228] width 144 height 20
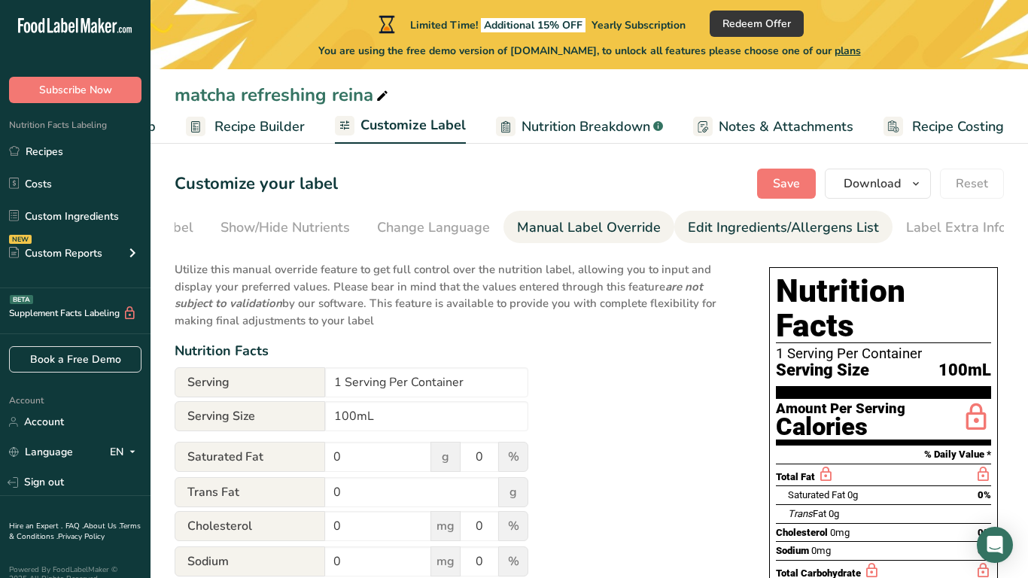
click at [723, 224] on div "Edit Ingredients/Allergens List" at bounding box center [783, 228] width 191 height 20
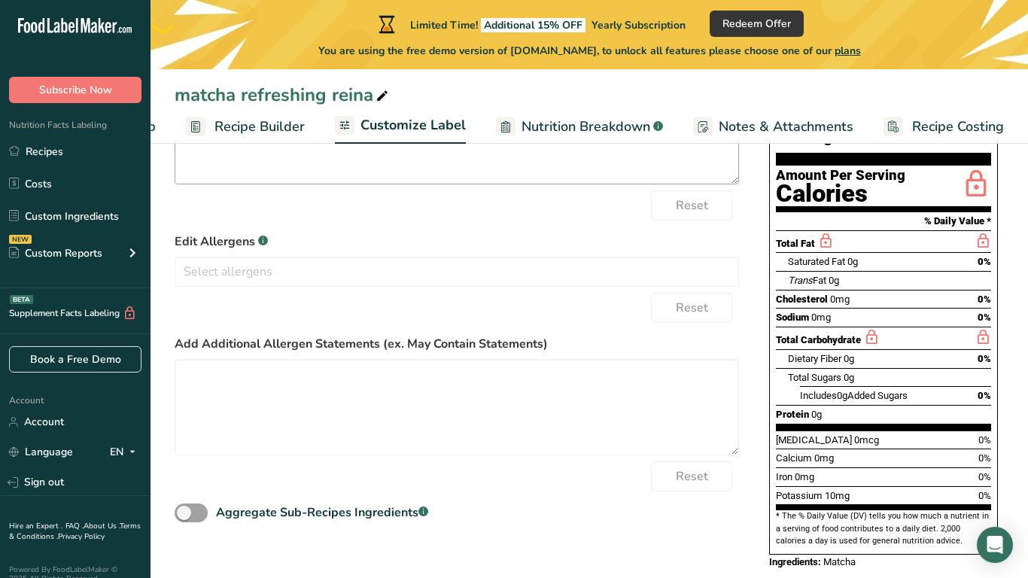
scroll to position [0, 0]
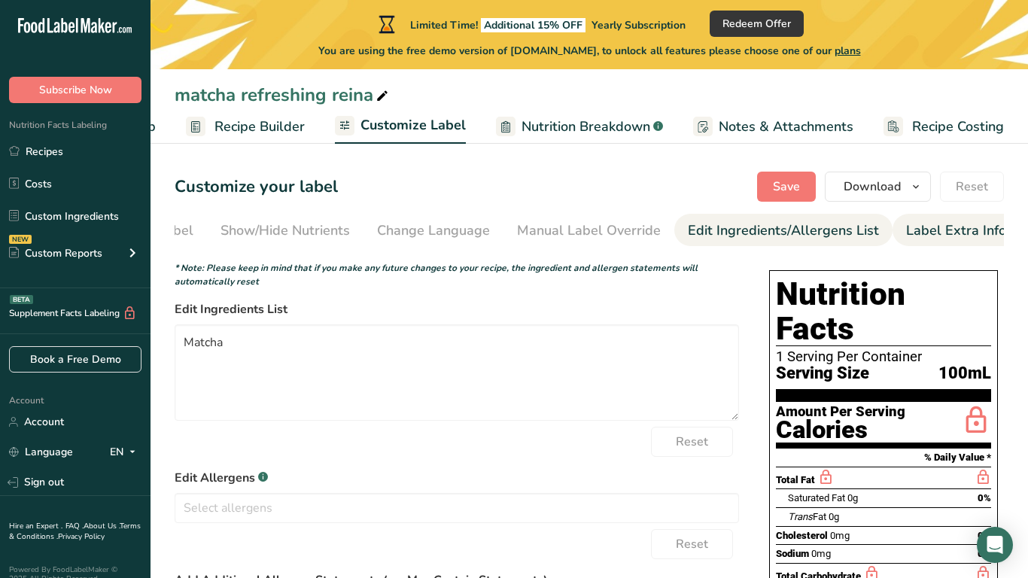
click at [906, 221] on div "Label Extra Info" at bounding box center [956, 231] width 100 height 20
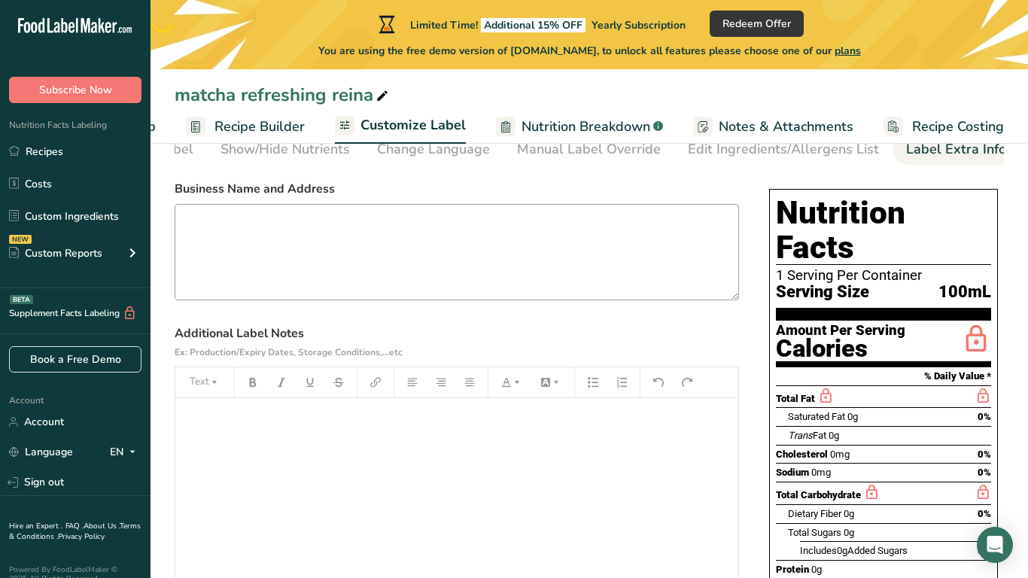
scroll to position [82, 0]
click at [512, 266] on textarea at bounding box center [457, 251] width 564 height 96
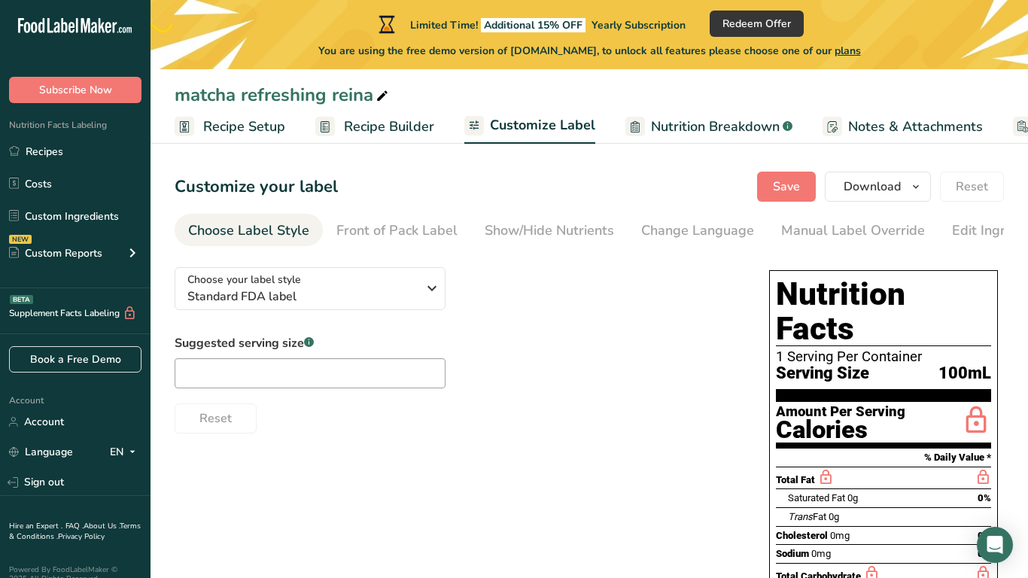
click at [479, 390] on div "Suggested serving size .a-a{fill:#347362;}.b-a{fill:#fff;} Reset" at bounding box center [457, 383] width 564 height 99
click at [431, 379] on input "text" at bounding box center [310, 373] width 271 height 30
click at [969, 210] on section "Customize your label Save Download Choose what to show on your downloaded label…" at bounding box center [590, 496] width 878 height 697
click at [975, 218] on link "Edit Ingredients/Allergens List" at bounding box center [1047, 231] width 191 height 34
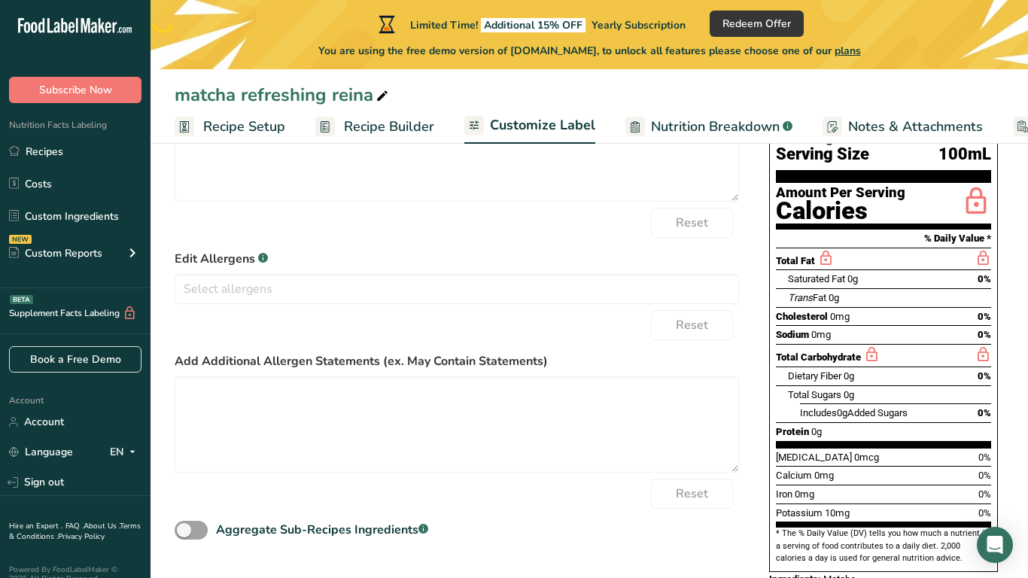
scroll to position [236, 0]
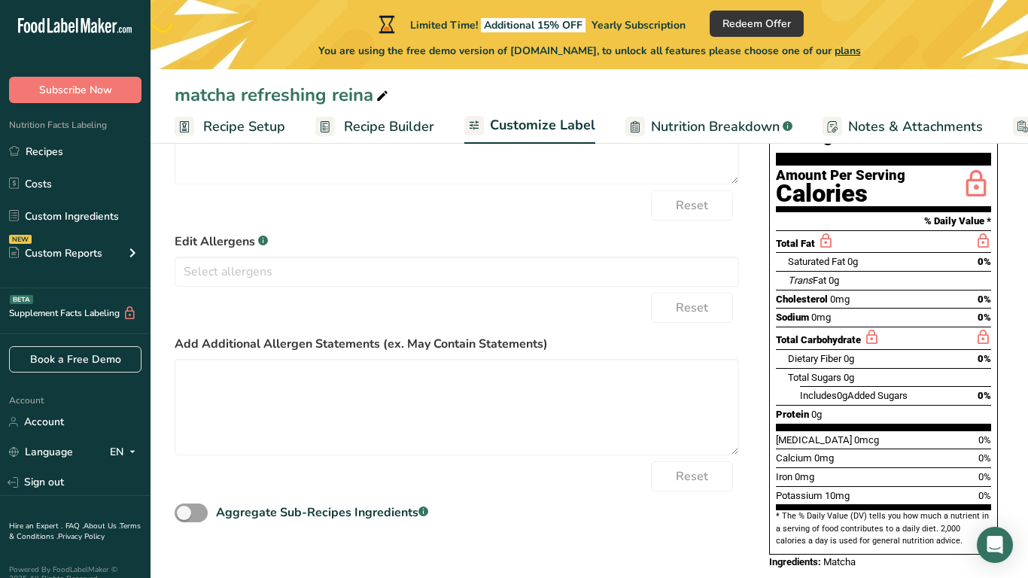
click at [848, 119] on span "Notes & Attachments" at bounding box center [915, 127] width 135 height 20
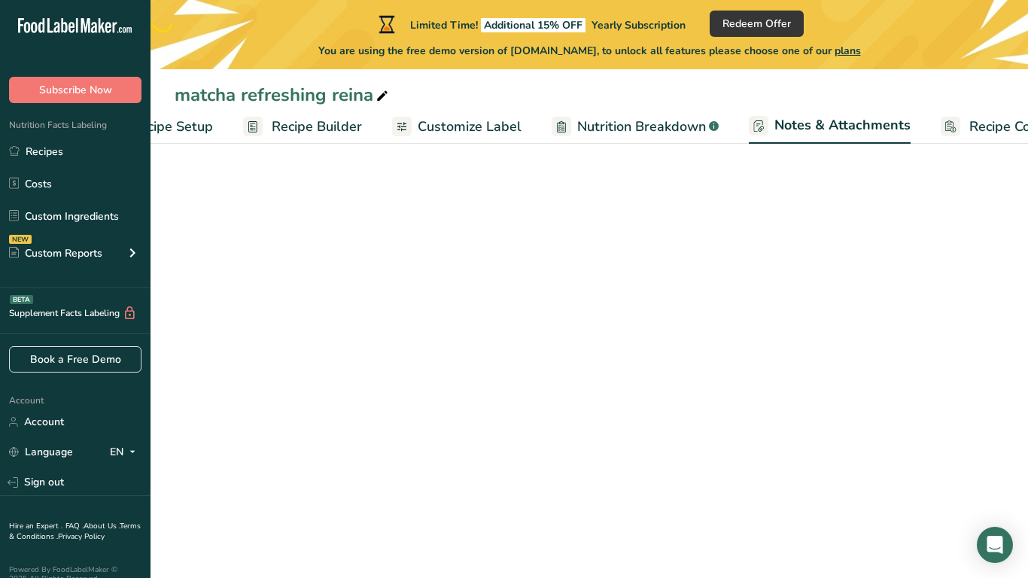
scroll to position [81, 0]
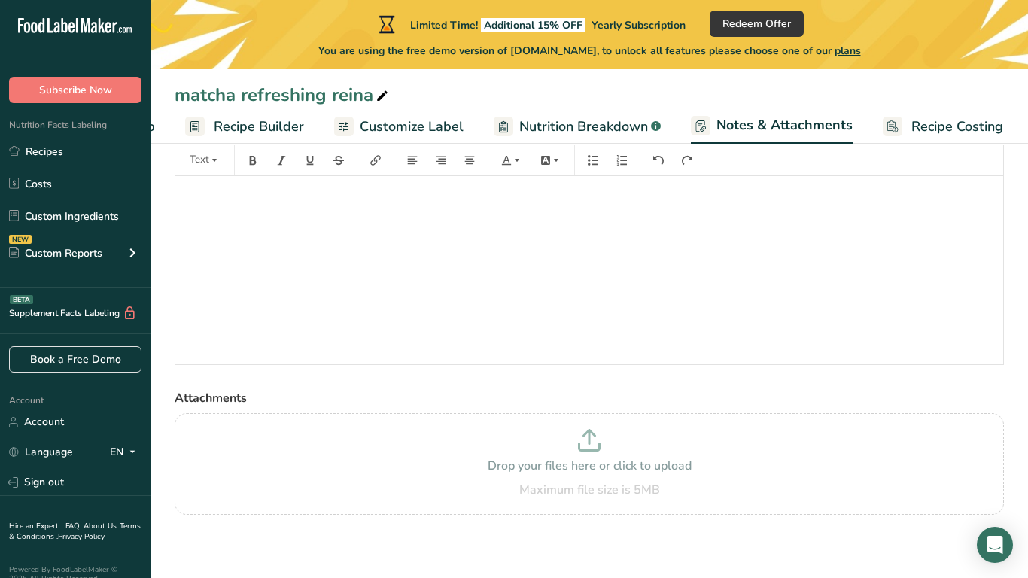
click at [589, 118] on span "Nutrition Breakdown" at bounding box center [583, 127] width 129 height 20
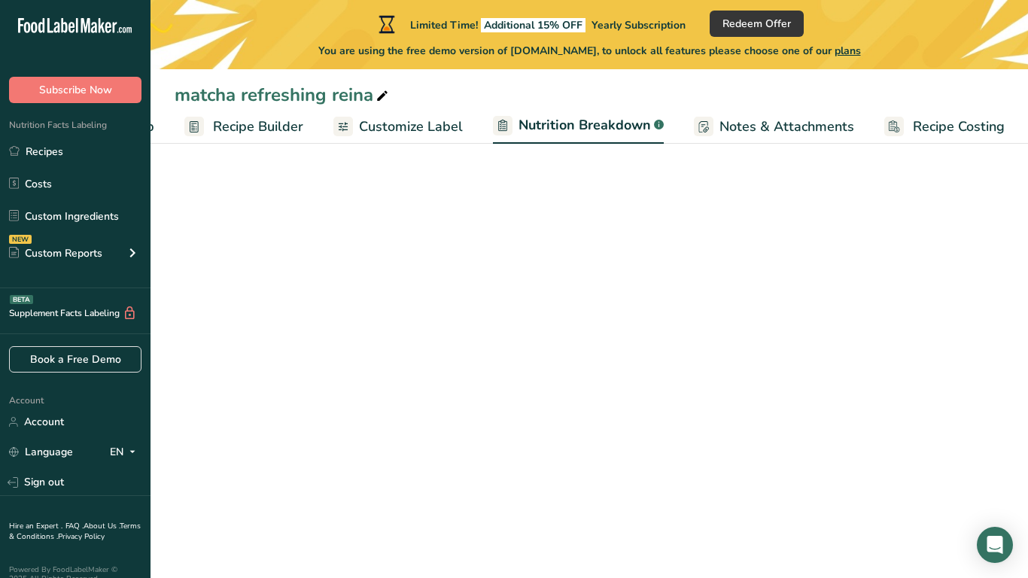
select select "Calories"
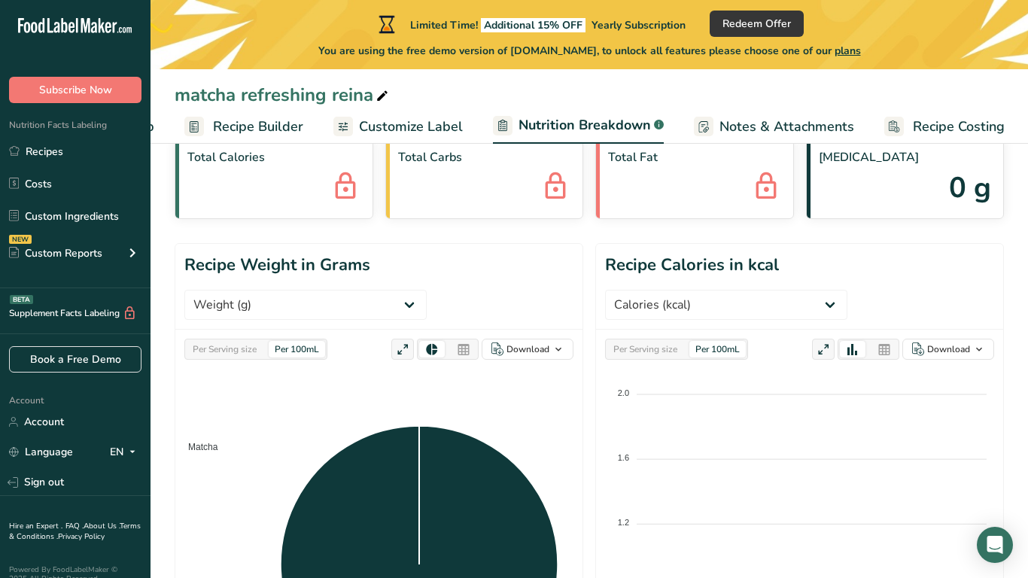
click at [263, 123] on span "Recipe Builder" at bounding box center [258, 127] width 90 height 20
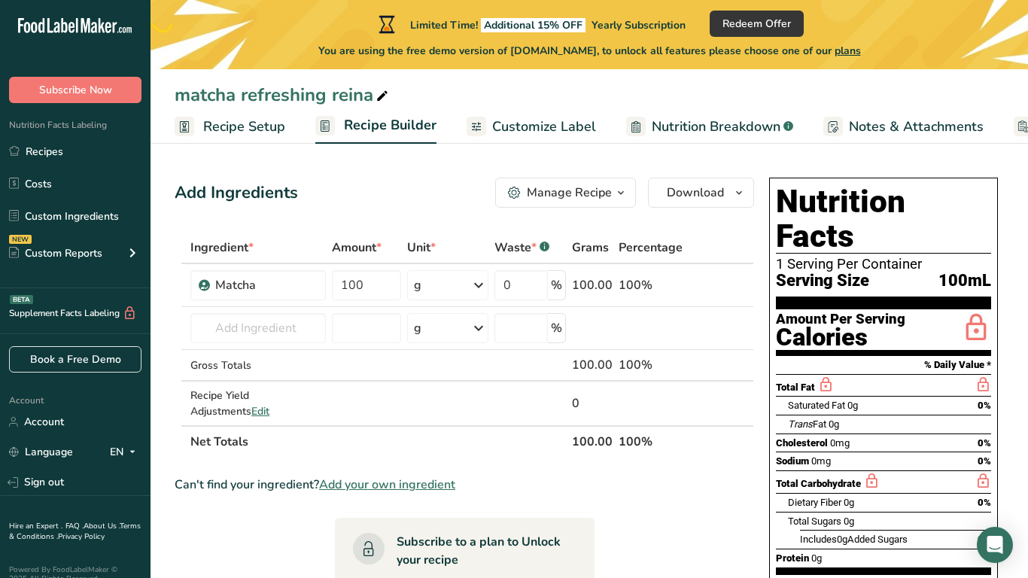
click at [525, 123] on span "Customize Label" at bounding box center [544, 127] width 104 height 20
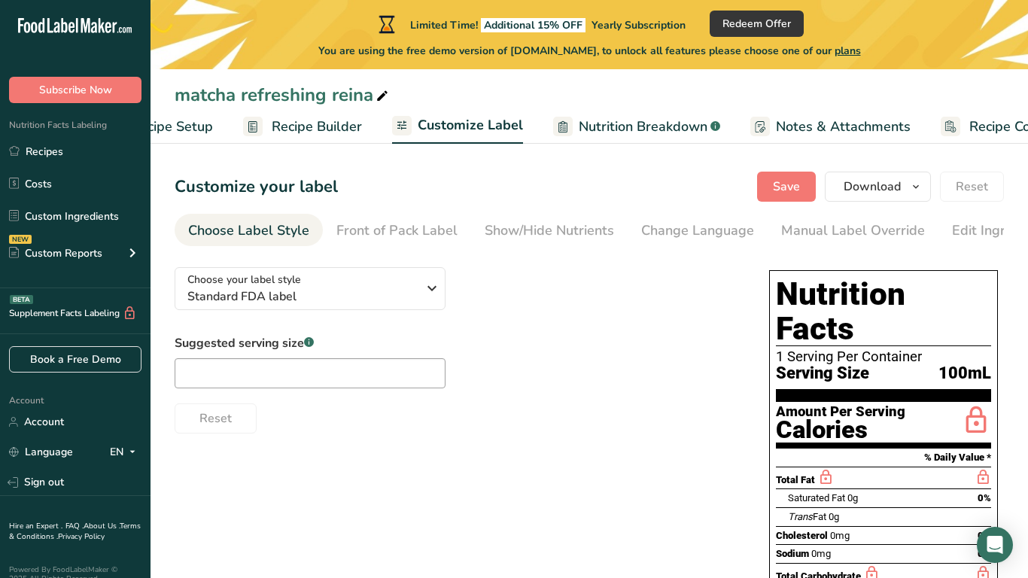
scroll to position [0, 129]
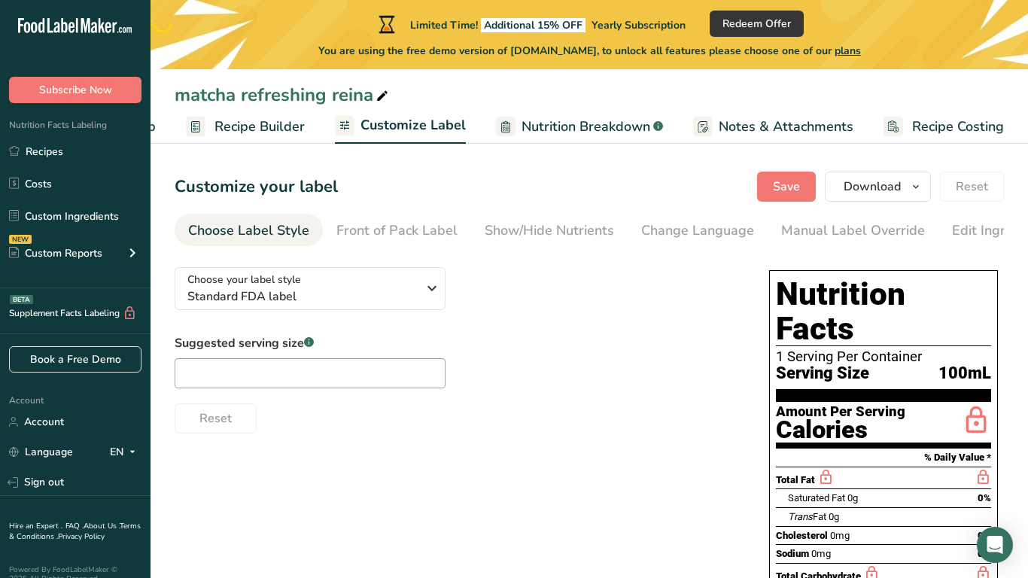
click at [564, 123] on span "Nutrition Breakdown" at bounding box center [586, 127] width 129 height 20
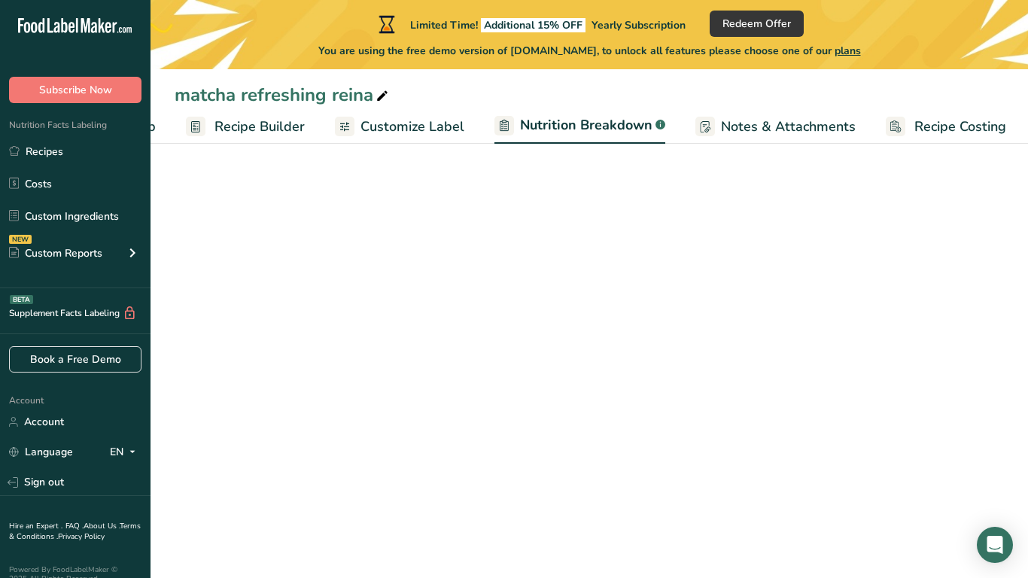
scroll to position [0, 131]
select select "Calories"
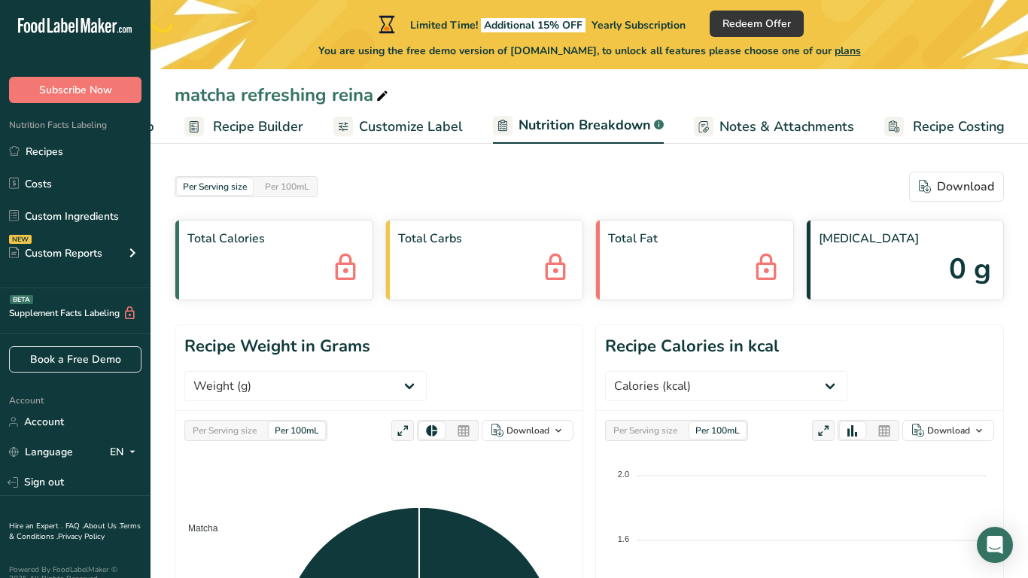
click at [290, 127] on span "Recipe Builder" at bounding box center [258, 127] width 90 height 20
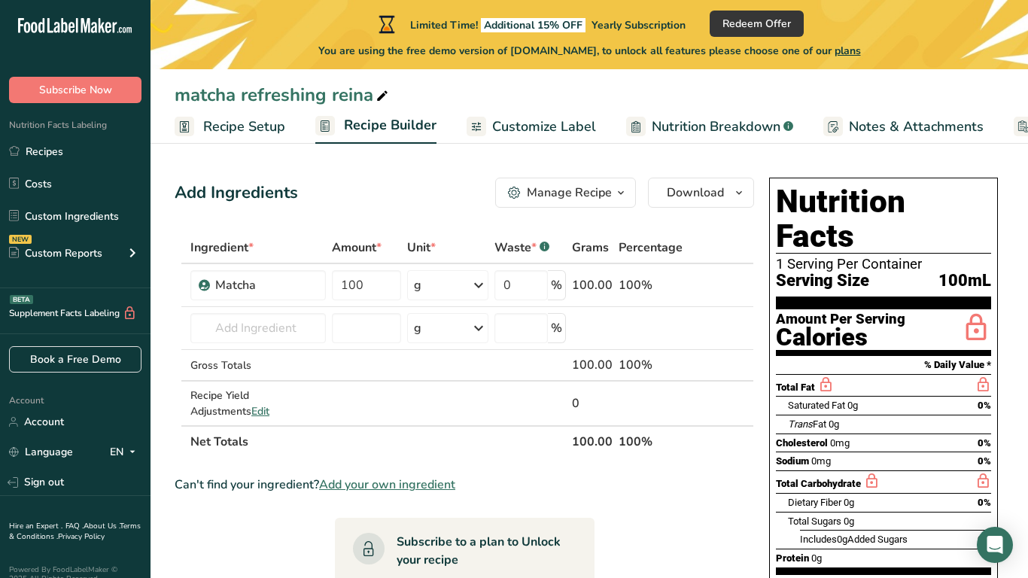
click at [283, 123] on span "Recipe Setup" at bounding box center [244, 127] width 82 height 20
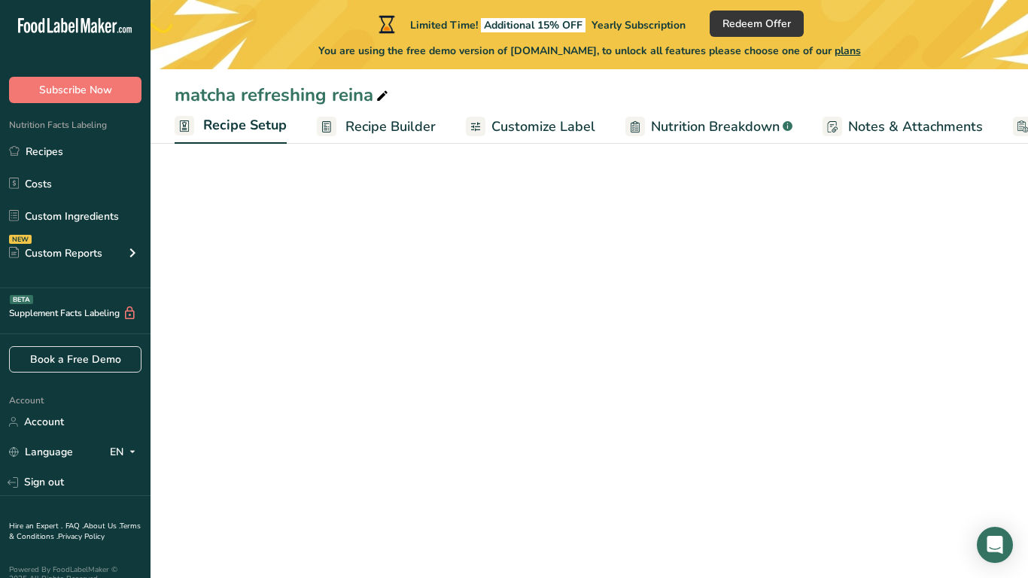
scroll to position [0, 5]
select select "22"
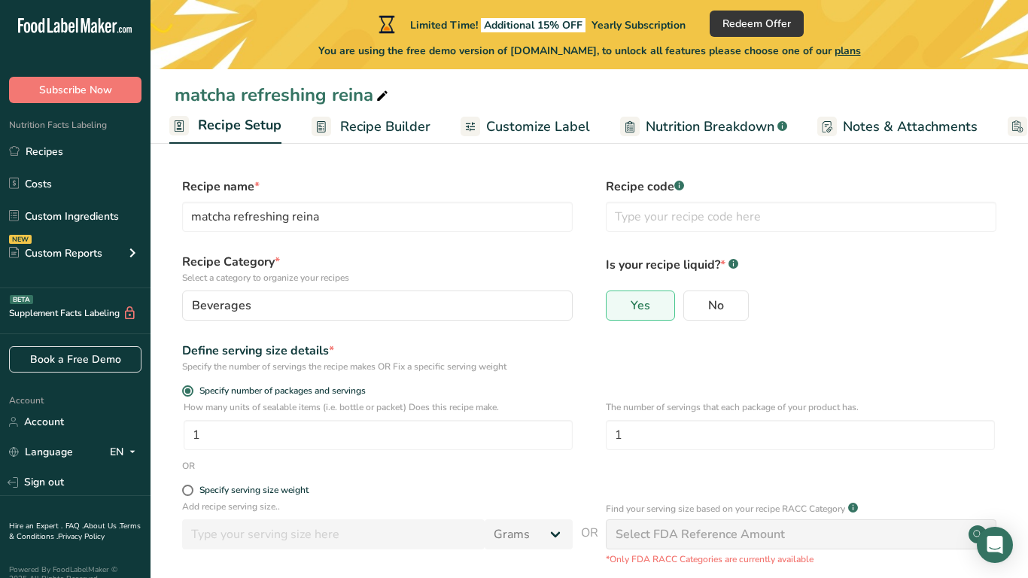
scroll to position [208, 0]
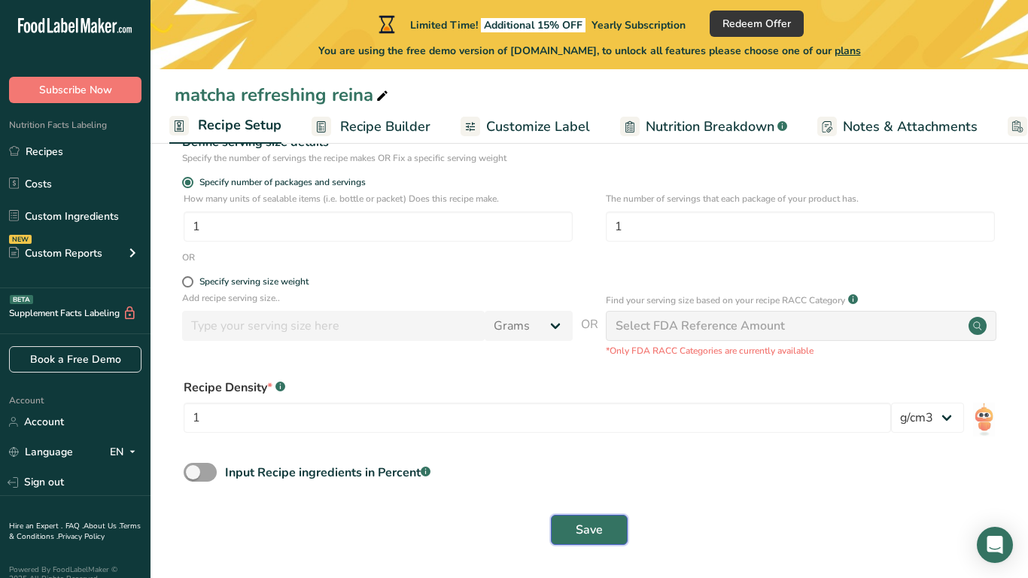
click at [571, 536] on button "Save" at bounding box center [589, 530] width 77 height 30
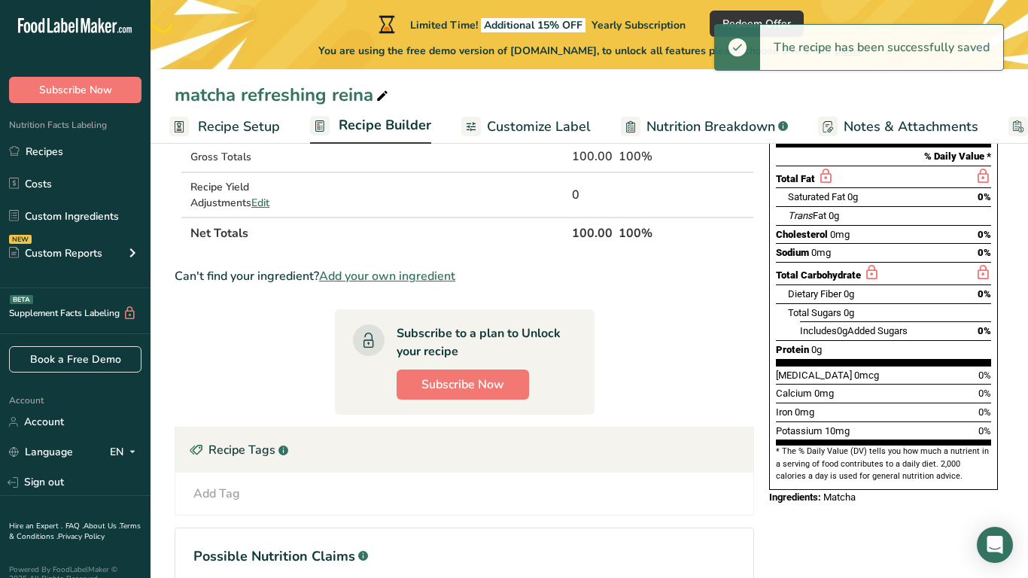
click at [351, 122] on span "Recipe Builder" at bounding box center [385, 125] width 93 height 20
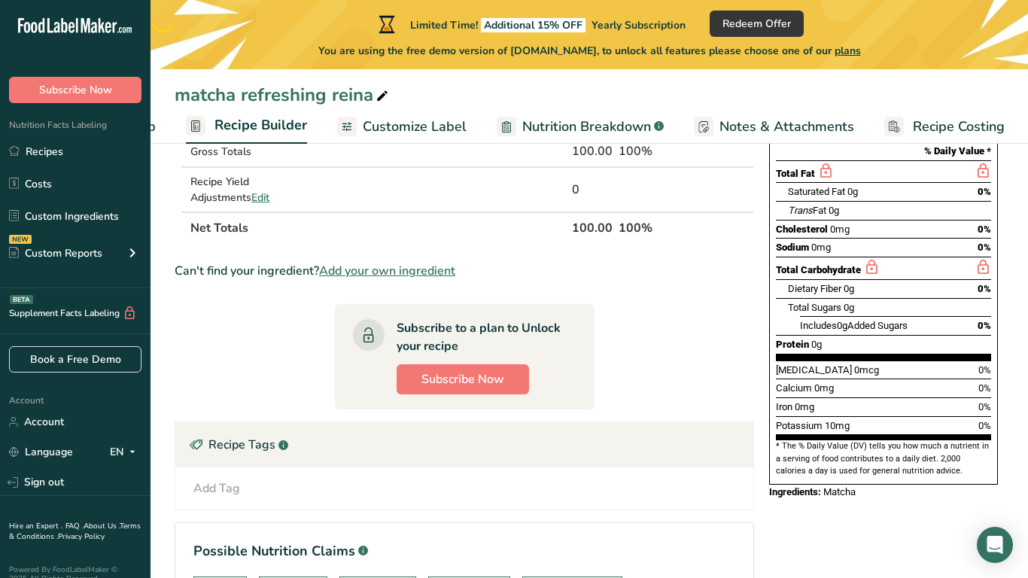
scroll to position [329, 0]
